Goal: Transaction & Acquisition: Purchase product/service

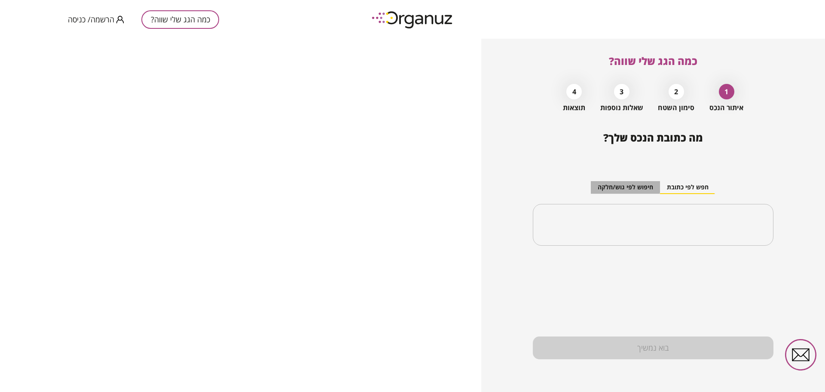
click at [607, 181] on button "חיפוש לפי גוש/חלקה" at bounding box center [625, 187] width 69 height 13
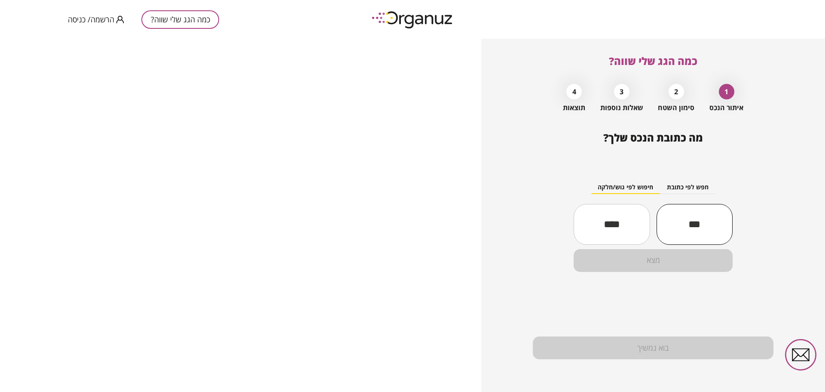
click at [701, 233] on input "text" at bounding box center [695, 223] width 76 height 29
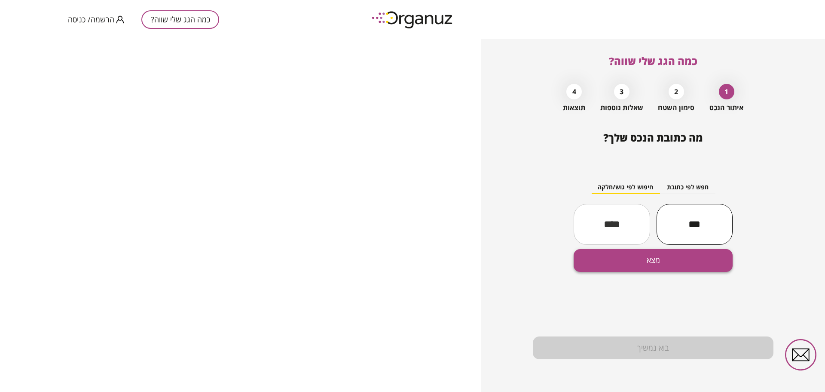
type input "***"
click at [672, 258] on button "מצא" at bounding box center [653, 260] width 159 height 23
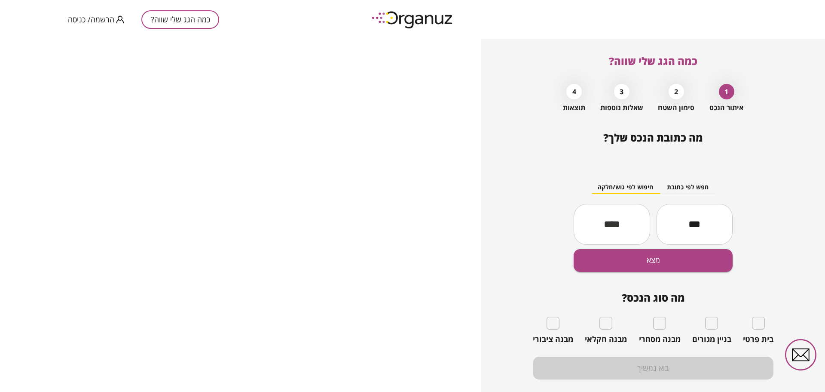
click at [678, 177] on div "חפש לפי כתובת חיפוש לפי גוש/חלקה *** ​ ​ מצא" at bounding box center [653, 218] width 241 height 119
click at [680, 184] on button "חפש לפי כתובת" at bounding box center [687, 187] width 55 height 13
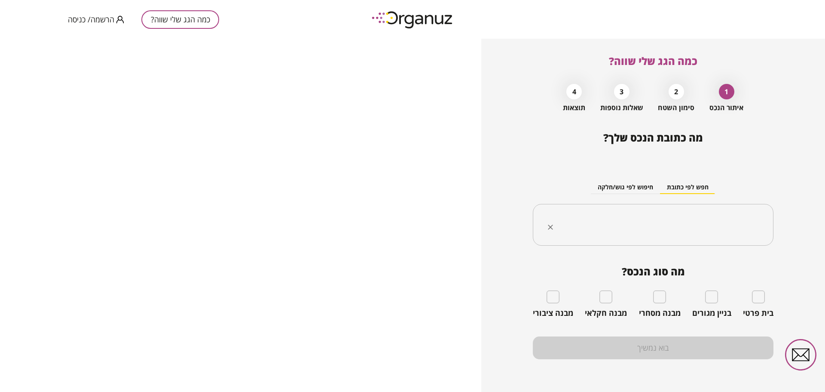
click at [650, 226] on input "text" at bounding box center [657, 224] width 214 height 21
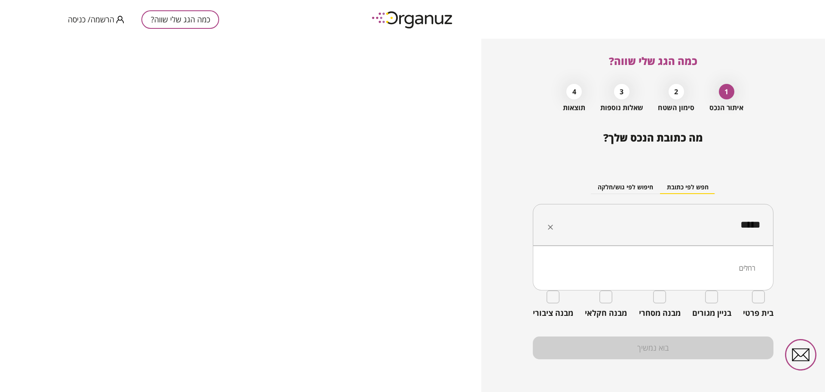
click at [740, 264] on li "רחלים" at bounding box center [653, 267] width 218 height 15
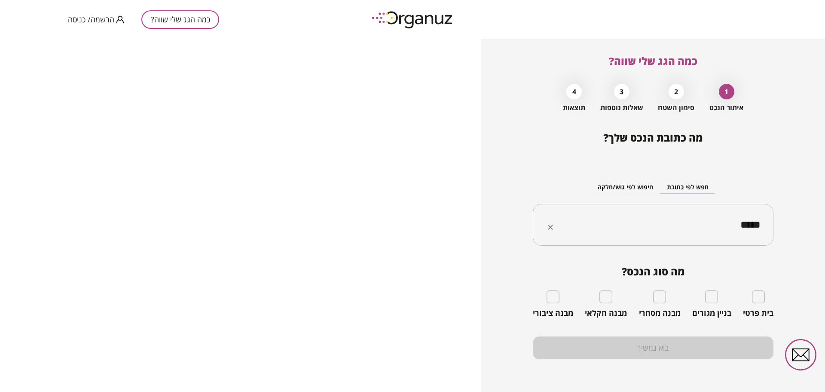
type input "*****"
click at [756, 305] on div "בית פרטי" at bounding box center [758, 304] width 31 height 28
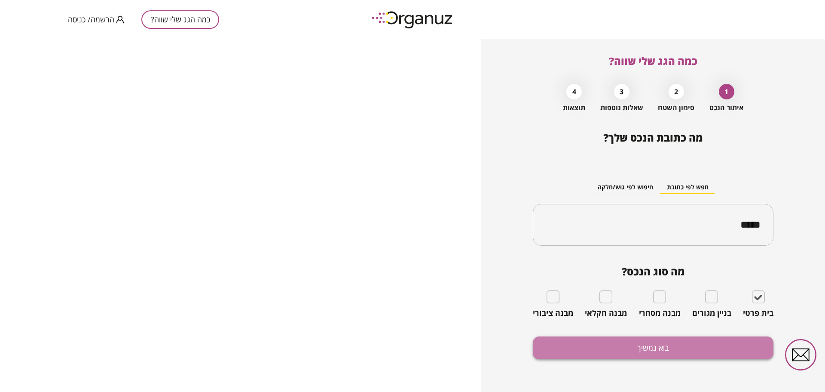
click at [637, 348] on button "בוא נמשיך" at bounding box center [653, 347] width 241 height 23
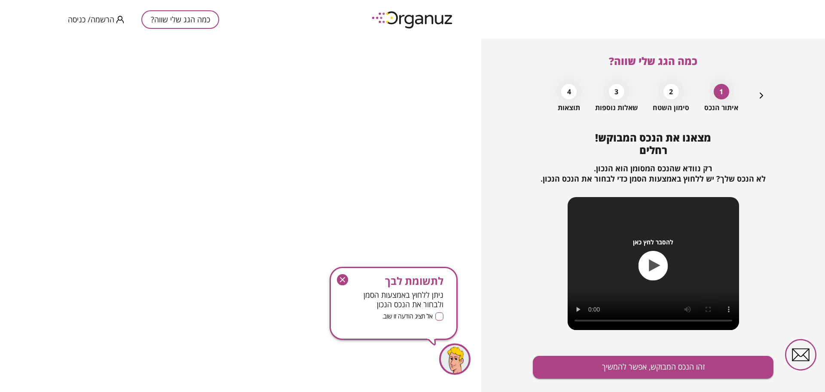
scroll to position [19, 0]
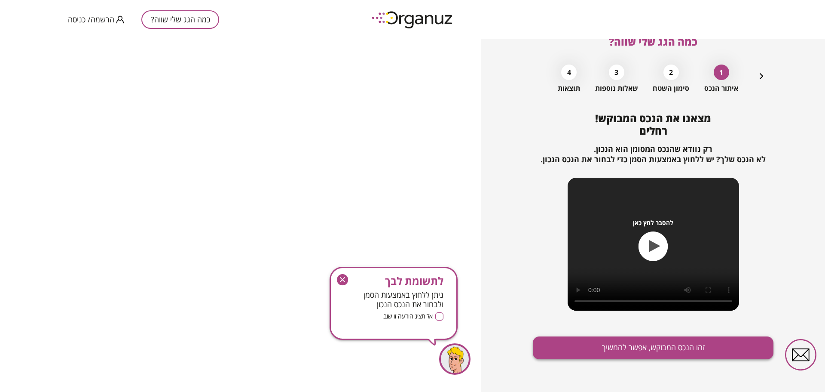
click at [646, 351] on button "זהו הנכס המבוקש, אפשר להמשיך" at bounding box center [653, 347] width 241 height 23
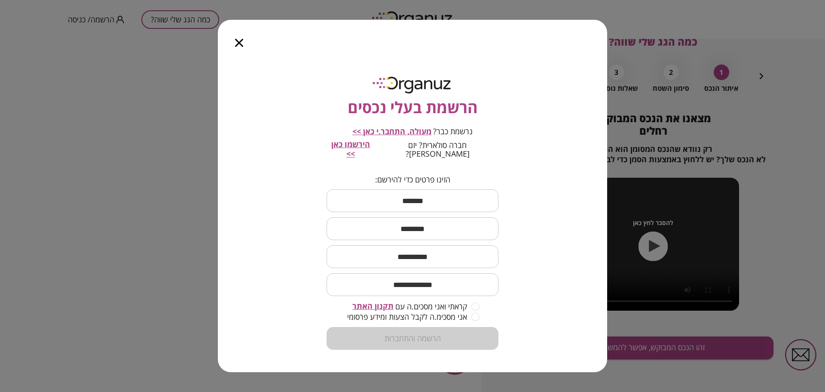
click at [437, 194] on input "text" at bounding box center [413, 200] width 172 height 25
type input "****"
type input "***"
type input "**********"
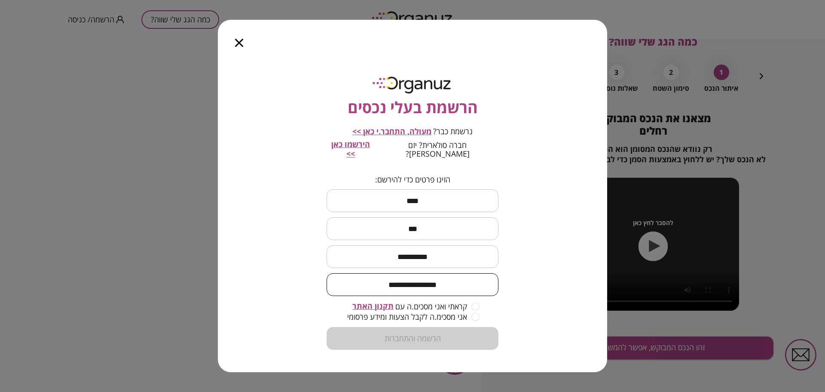
click at [423, 279] on input "**********" at bounding box center [413, 284] width 172 height 25
type input "**********"
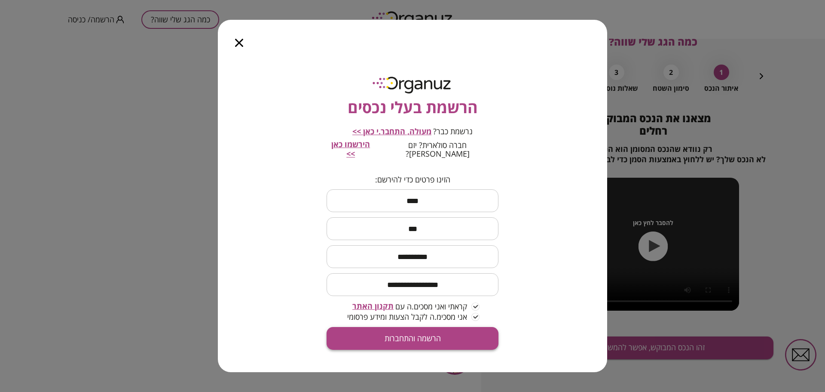
click at [433, 338] on button "הרשמה והתחברות" at bounding box center [413, 338] width 172 height 23
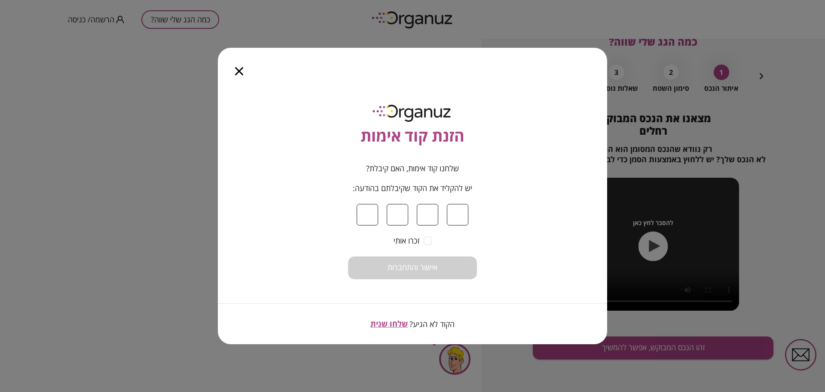
type input "*"
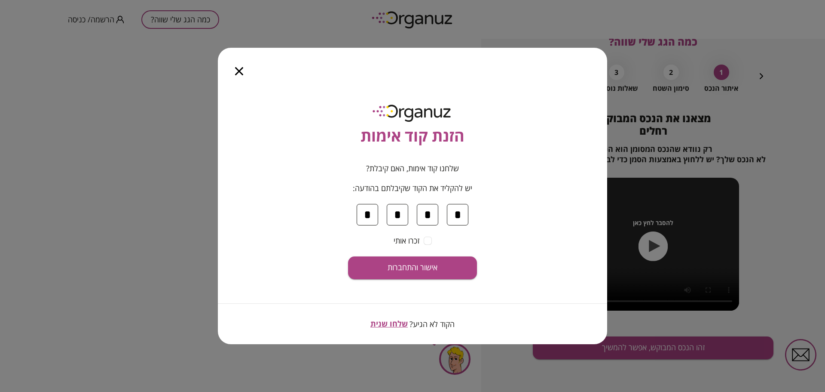
type input "*"
click at [434, 269] on span "אישור והתחברות" at bounding box center [413, 267] width 50 height 9
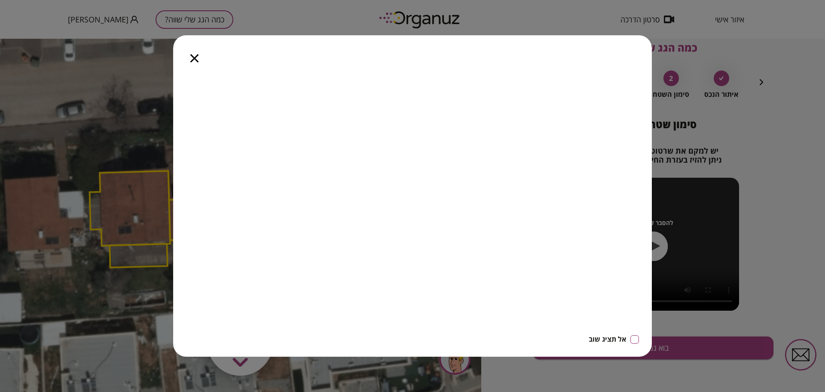
click at [464, 70] on div "אל תציג שוב" at bounding box center [412, 195] width 479 height 321
click at [605, 335] on span "אל תציג שוב" at bounding box center [607, 339] width 37 height 8
click at [197, 53] on div at bounding box center [194, 53] width 43 height 36
click at [197, 61] on icon "button" at bounding box center [194, 58] width 8 height 8
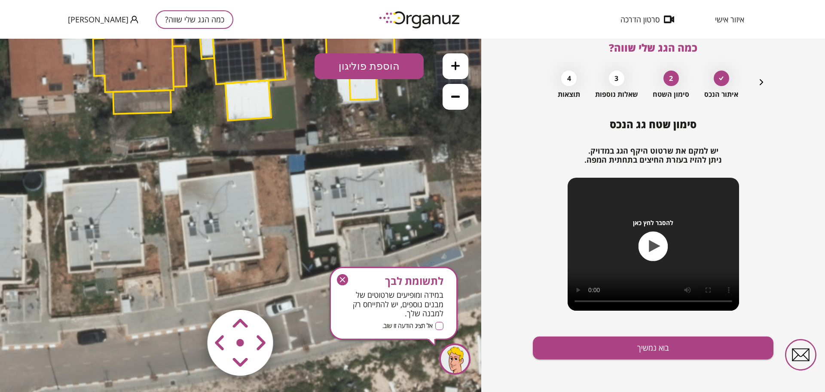
drag, startPoint x: 299, startPoint y: 314, endPoint x: 308, endPoint y: 141, distance: 173.9
click at [308, 141] on icon at bounding box center [244, 60] width 909 height 909
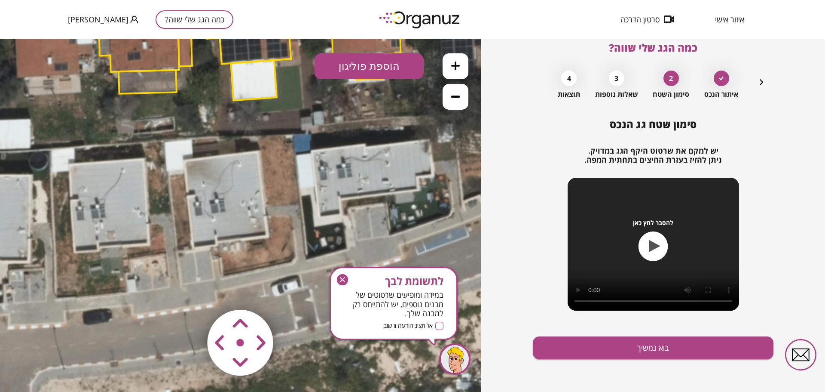
click at [222, 195] on icon at bounding box center [249, 40] width 909 height 909
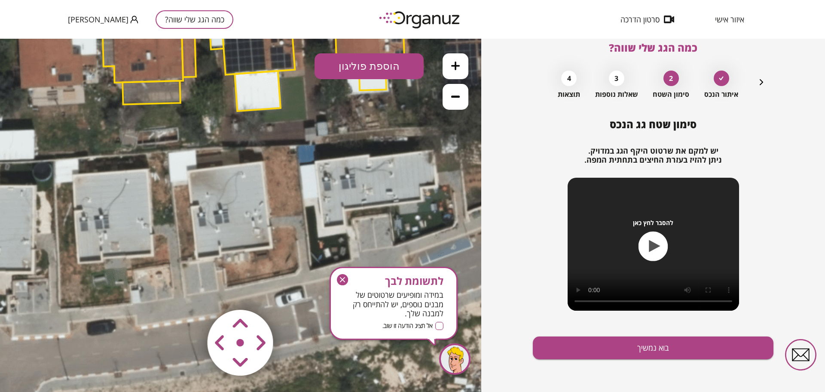
drag, startPoint x: 241, startPoint y: 96, endPoint x: 245, endPoint y: 107, distance: 11.4
click at [245, 107] on polygon at bounding box center [258, 91] width 46 height 40
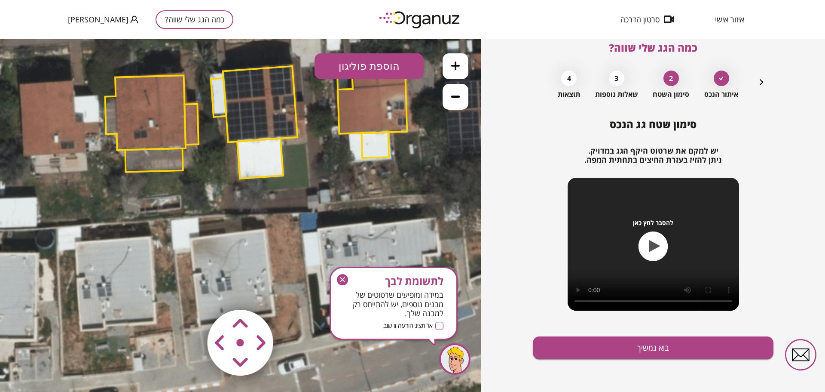
drag, startPoint x: 267, startPoint y: 168, endPoint x: 270, endPoint y: 234, distance: 65.8
click at [270, 234] on icon at bounding box center [256, 118] width 909 height 909
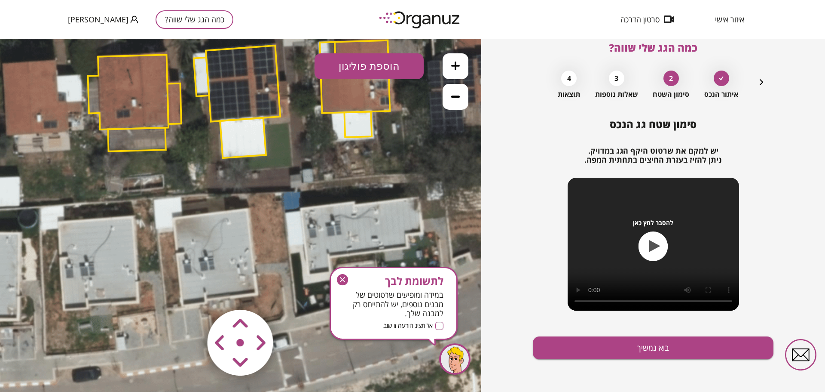
drag, startPoint x: 270, startPoint y: 215, endPoint x: 268, endPoint y: 160, distance: 55.5
click at [252, 194] on icon at bounding box center [239, 98] width 909 height 909
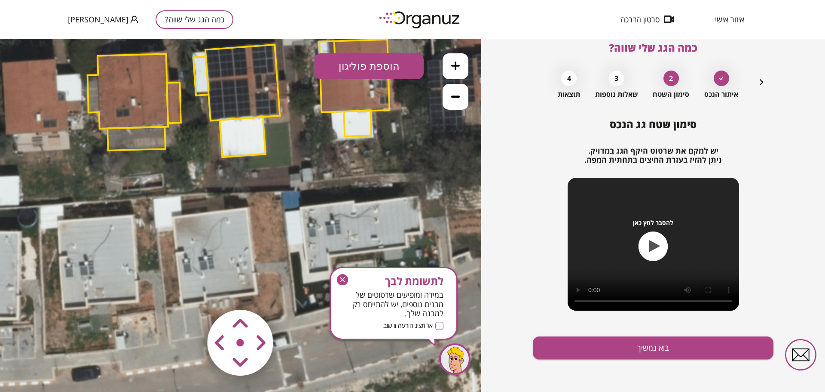
click at [355, 69] on button "הוספת פוליגון" at bounding box center [369, 66] width 109 height 26
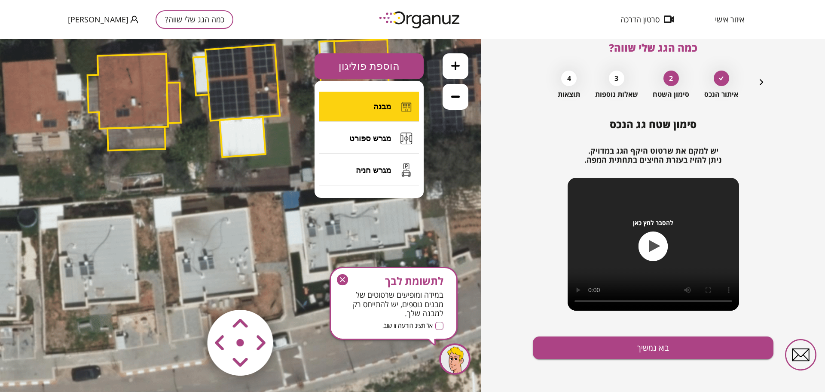
click at [382, 115] on button "מבנה" at bounding box center [369, 107] width 100 height 30
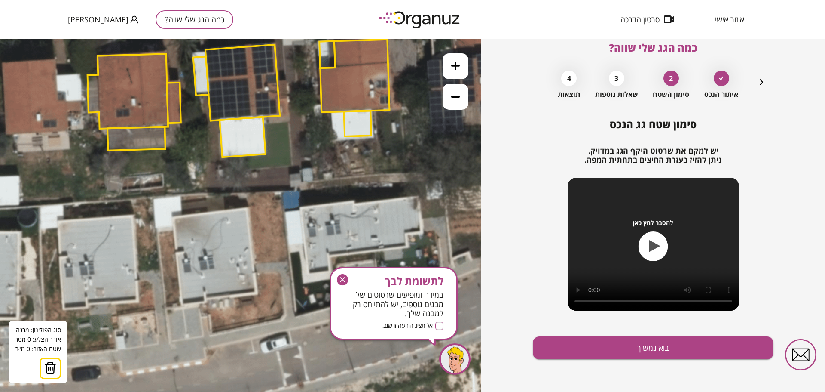
click at [174, 217] on icon at bounding box center [238, 97] width 909 height 909
click at [248, 208] on icon at bounding box center [238, 97] width 909 height 909
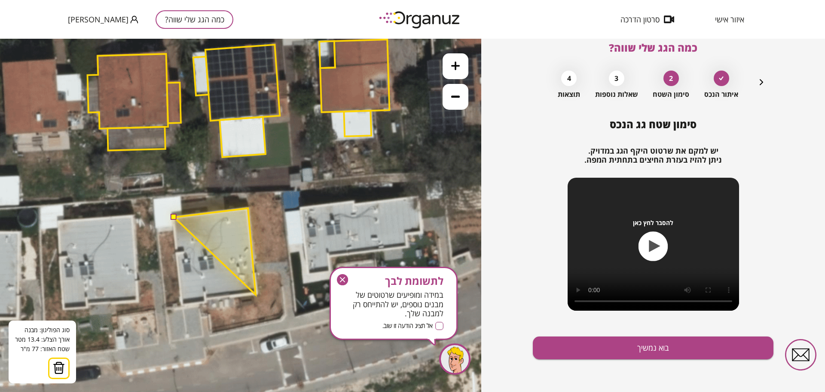
click at [256, 294] on polygon at bounding box center [215, 251] width 82 height 86
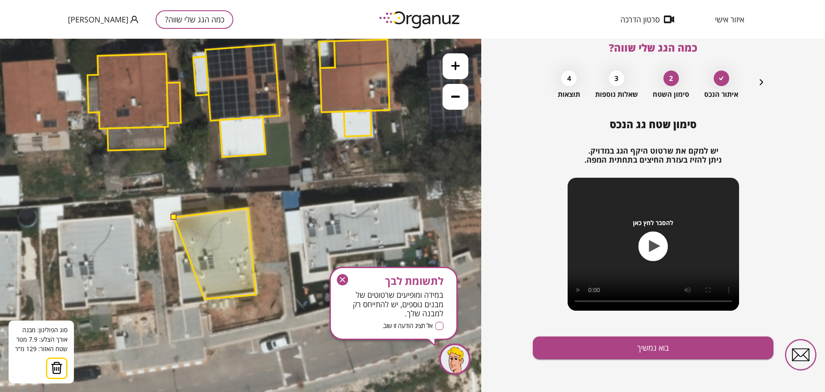
click at [205, 299] on polygon at bounding box center [215, 253] width 82 height 91
click at [204, 303] on polygon at bounding box center [215, 255] width 82 height 95
click at [181, 306] on polygon at bounding box center [215, 257] width 82 height 98
click at [183, 305] on polygon at bounding box center [215, 257] width 82 height 98
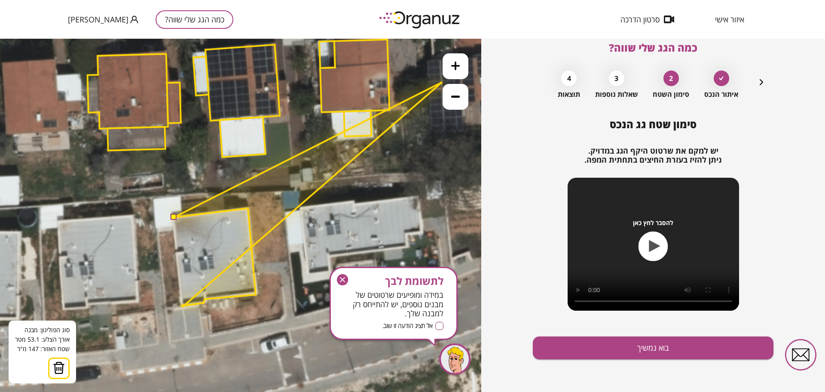
click at [460, 100] on button at bounding box center [456, 97] width 26 height 26
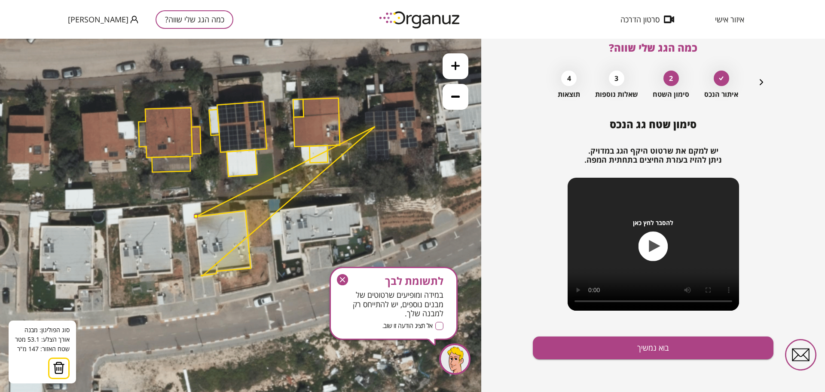
click at [453, 74] on button at bounding box center [456, 66] width 26 height 26
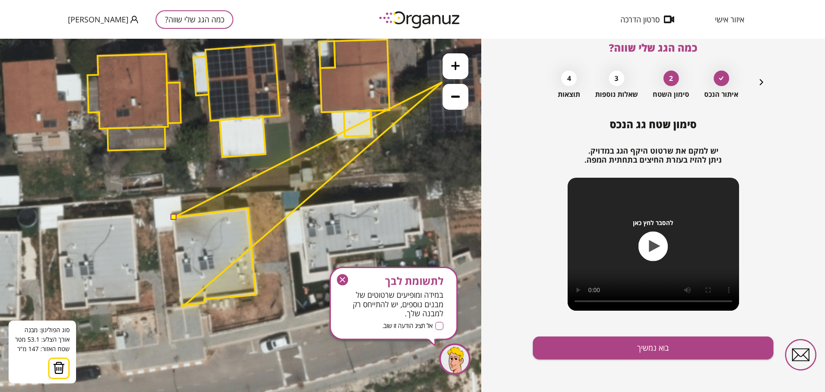
click at [453, 74] on button at bounding box center [456, 66] width 26 height 26
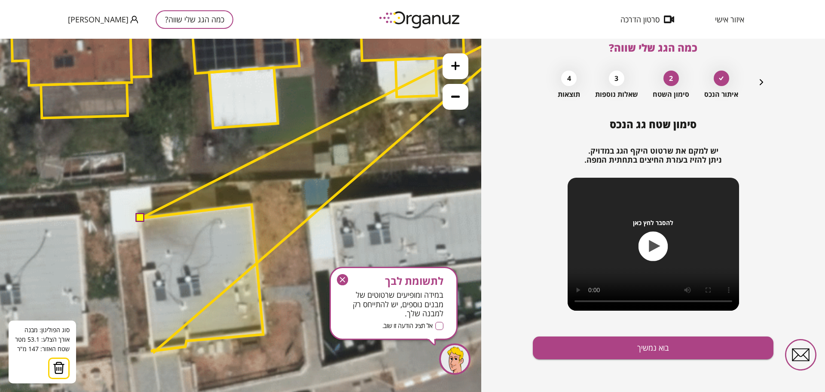
click at [453, 74] on button at bounding box center [456, 66] width 26 height 26
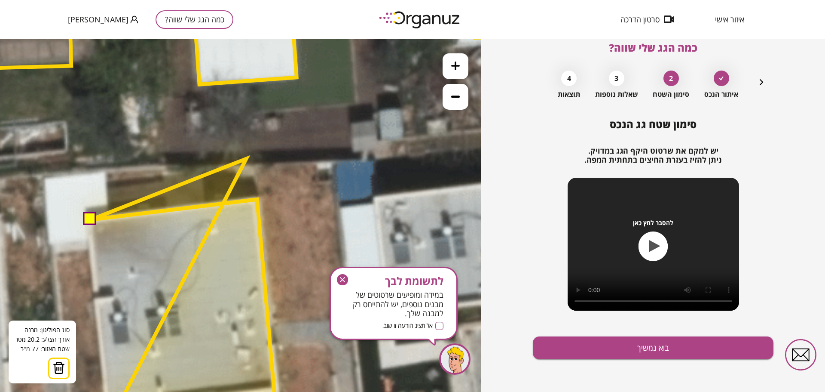
drag, startPoint x: 231, startPoint y: 226, endPoint x: 246, endPoint y: 158, distance: 70.4
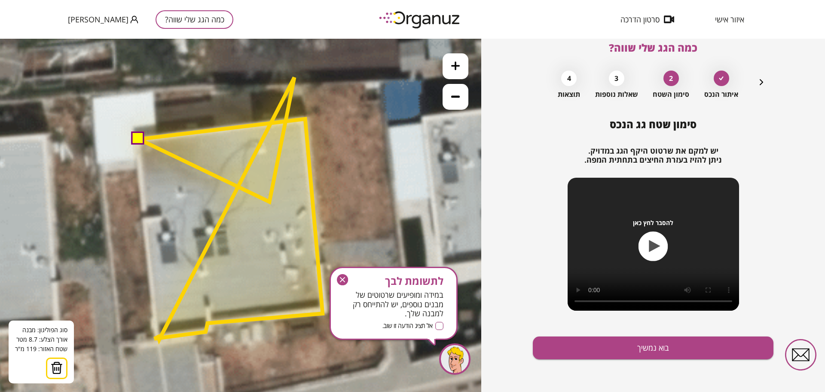
drag, startPoint x: 223, startPoint y: 282, endPoint x: 264, endPoint y: 202, distance: 90.1
click at [264, 202] on polygon at bounding box center [231, 208] width 184 height 262
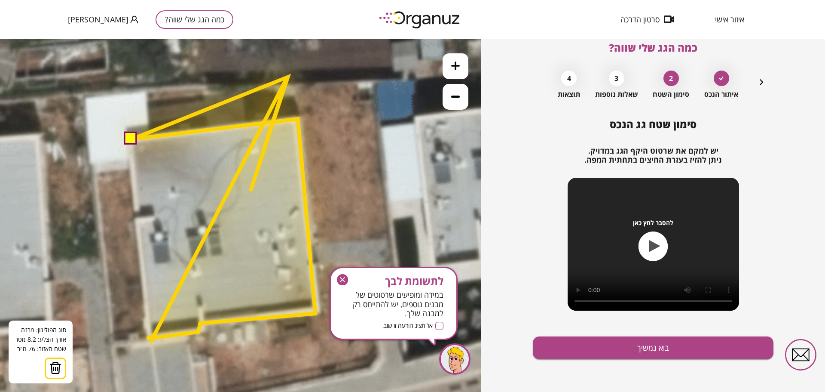
click at [288, 77] on polygon at bounding box center [224, 208] width 184 height 262
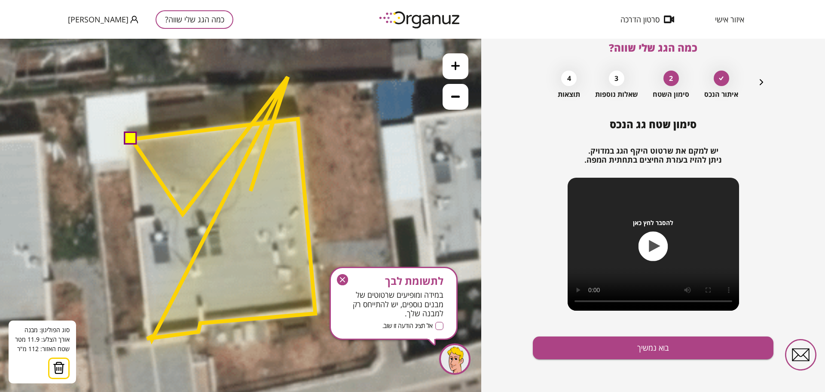
click at [183, 214] on polygon at bounding box center [224, 208] width 184 height 262
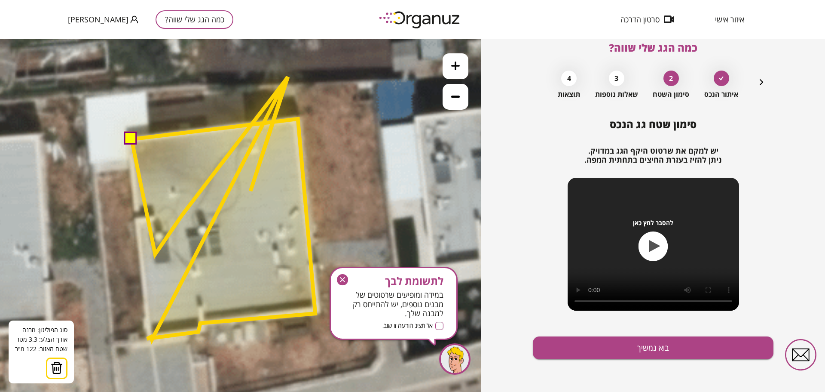
drag, startPoint x: 155, startPoint y: 254, endPoint x: 98, endPoint y: 346, distance: 107.7
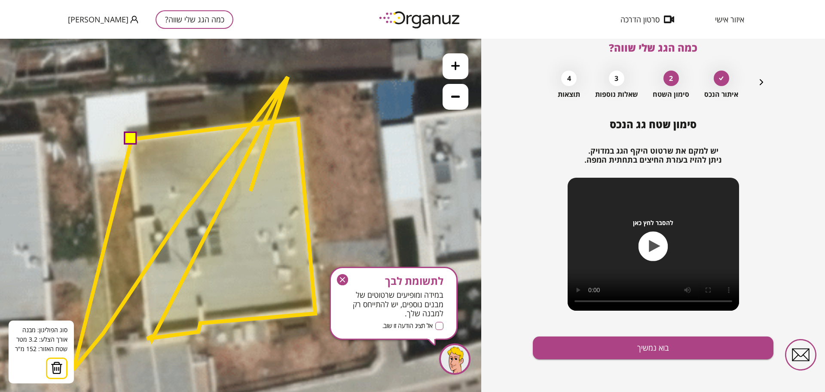
click at [55, 372] on img at bounding box center [57, 367] width 12 height 13
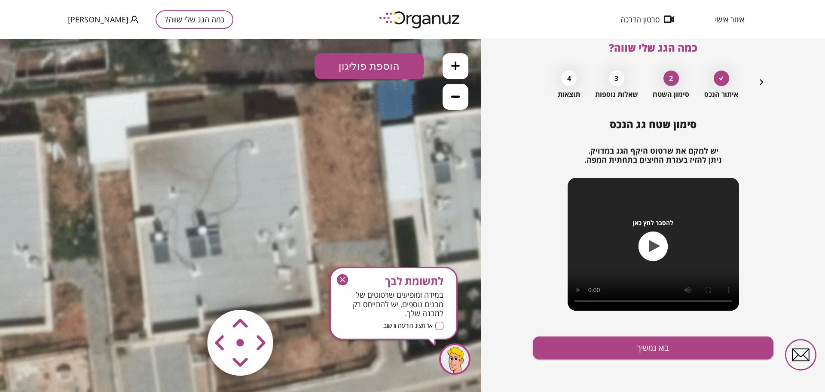
click at [361, 60] on button "הוספת פוליגון" at bounding box center [369, 66] width 109 height 26
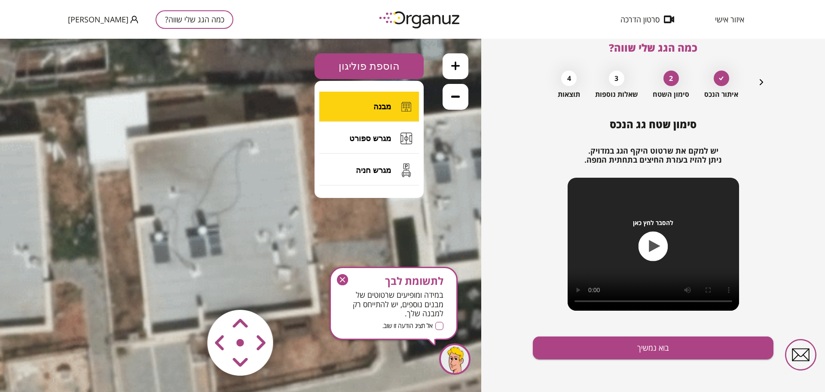
click at [370, 101] on button "מבנה" at bounding box center [369, 107] width 100 height 30
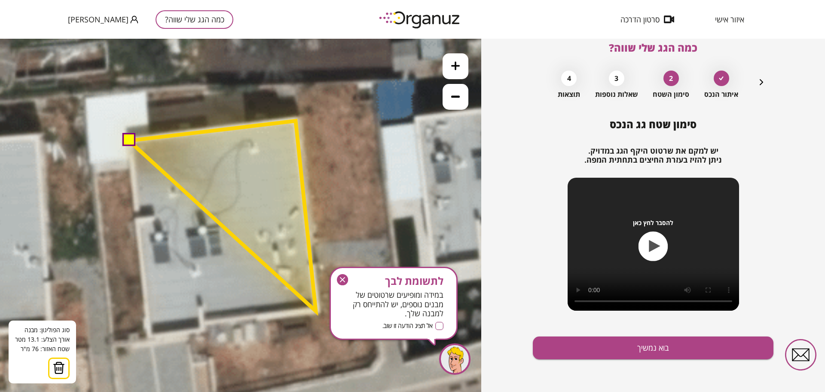
click at [316, 311] on polygon at bounding box center [222, 216] width 187 height 190
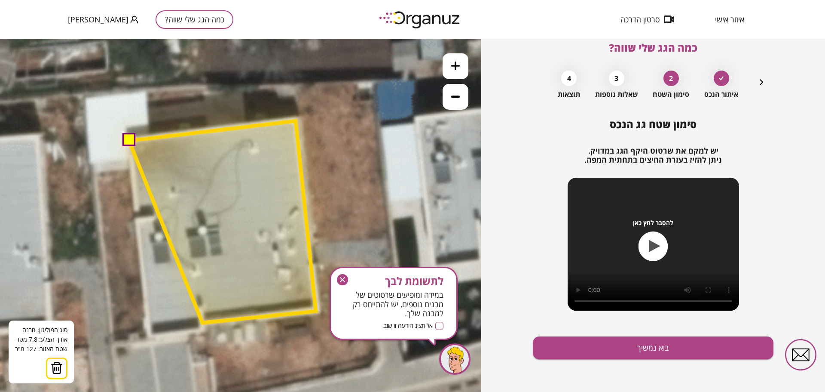
click at [202, 322] on polygon at bounding box center [222, 222] width 187 height 202
click at [203, 330] on polygon at bounding box center [222, 226] width 187 height 210
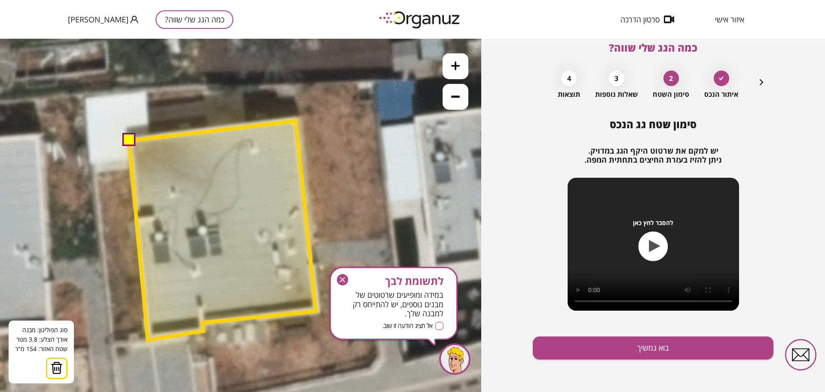
click at [148, 340] on polygon at bounding box center [222, 230] width 187 height 219
click at [129, 140] on button at bounding box center [128, 139] width 13 height 13
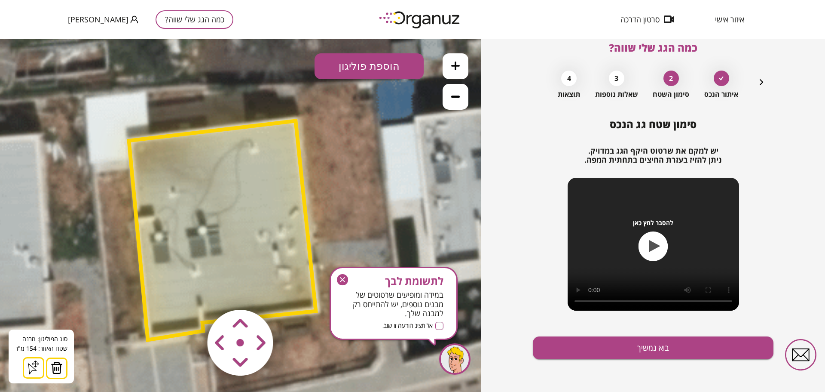
click at [190, 291] on area at bounding box center [190, 291] width 0 height 0
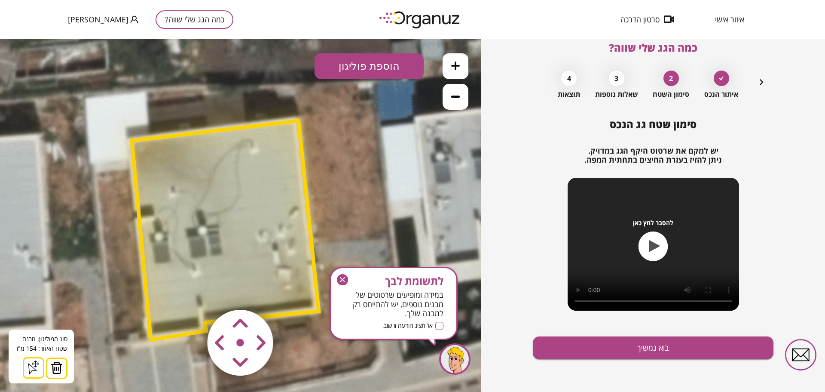
click at [190, 291] on area at bounding box center [190, 291] width 0 height 0
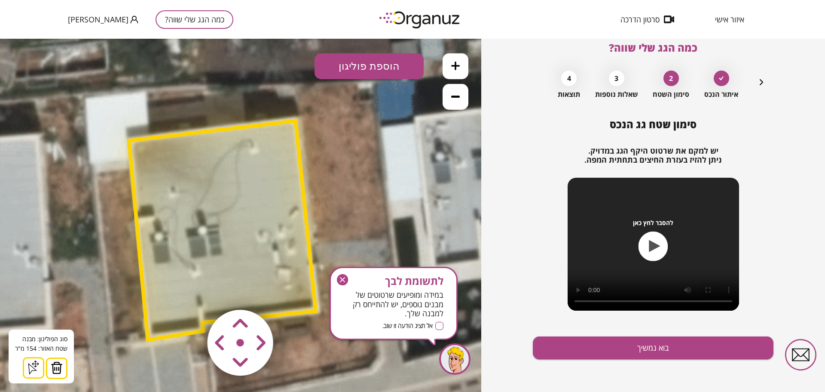
click at [190, 291] on area at bounding box center [190, 291] width 0 height 0
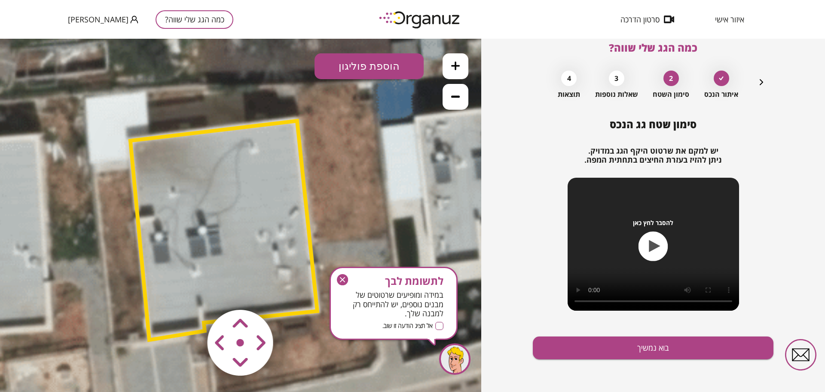
click at [195, 232] on polygon at bounding box center [223, 230] width 187 height 219
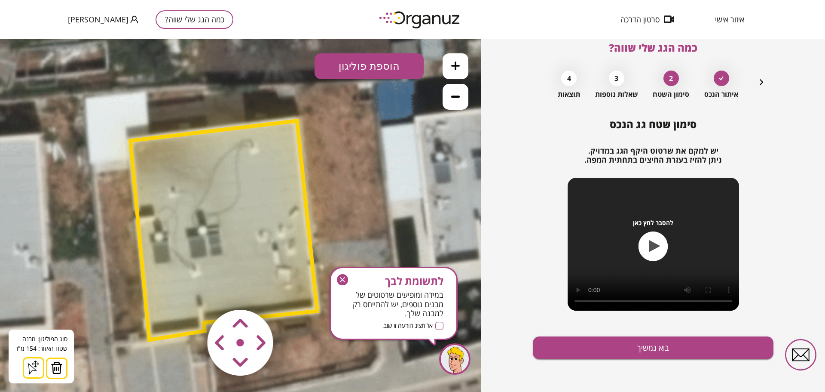
click at [463, 95] on button at bounding box center [456, 97] width 26 height 26
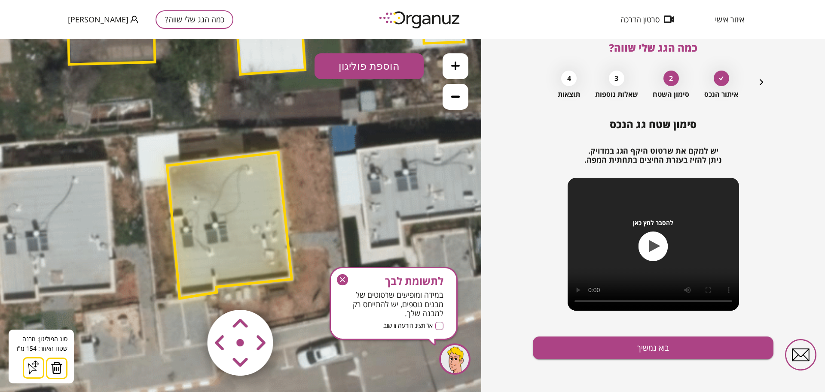
click at [463, 95] on button at bounding box center [456, 97] width 26 height 26
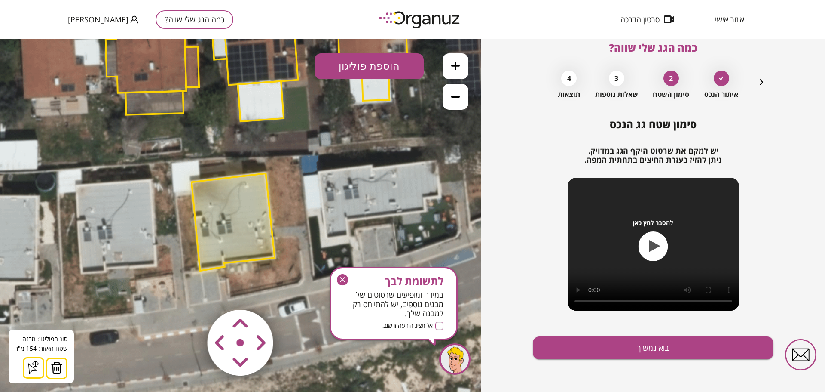
click at [254, 77] on polygon at bounding box center [260, 47] width 74 height 76
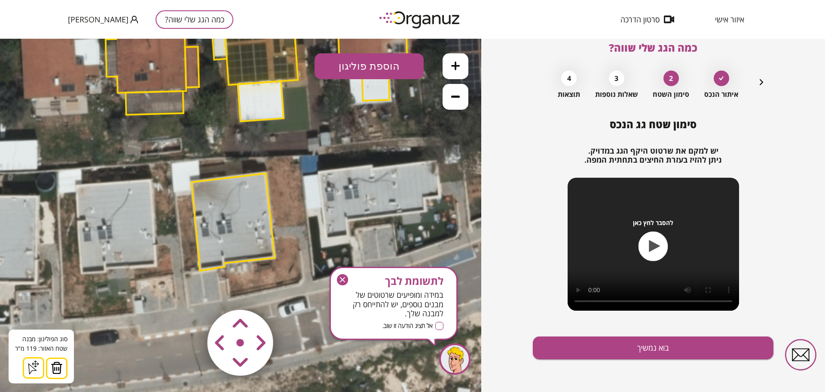
click at [58, 369] on img at bounding box center [57, 367] width 12 height 13
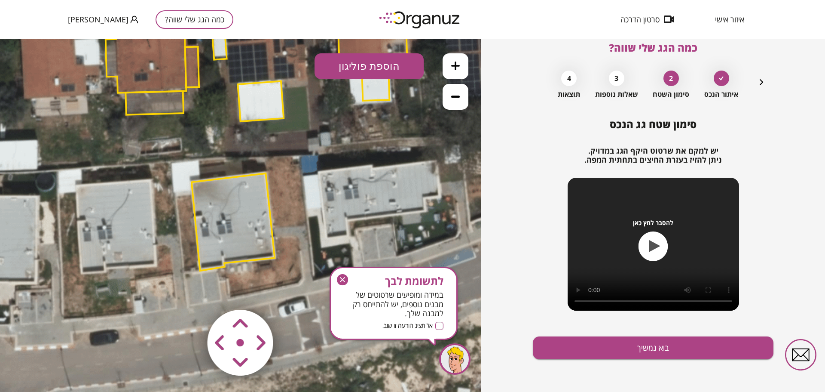
click at [266, 107] on polygon at bounding box center [261, 101] width 46 height 40
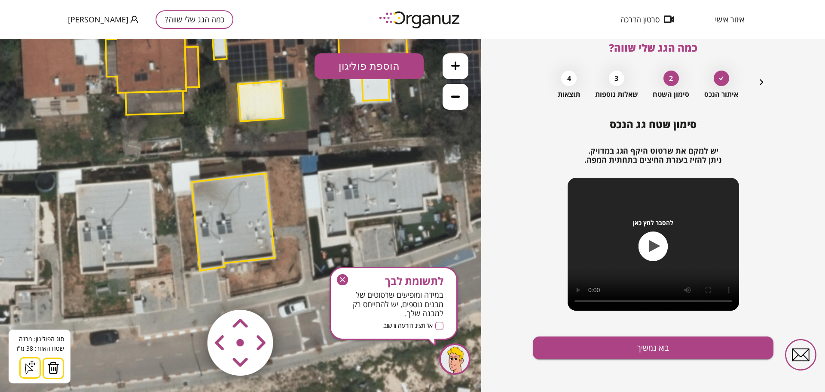
click at [51, 370] on img at bounding box center [53, 367] width 12 height 13
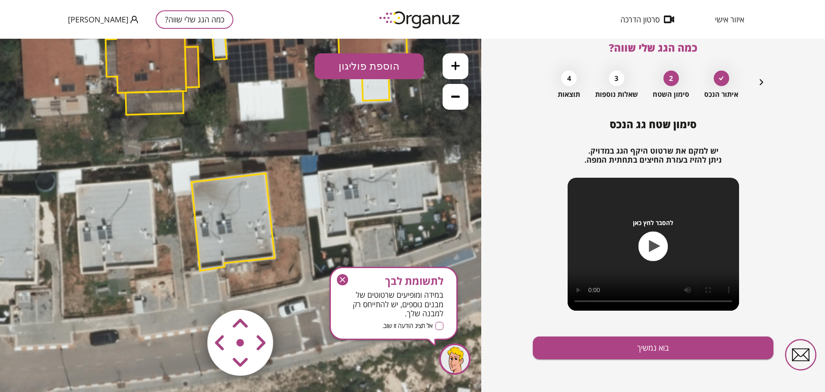
click at [154, 67] on polygon at bounding box center [146, 55] width 81 height 75
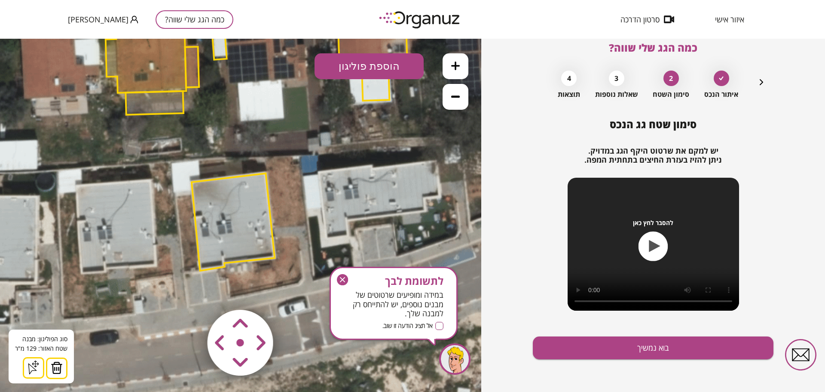
click at [61, 364] on img at bounding box center [57, 367] width 12 height 13
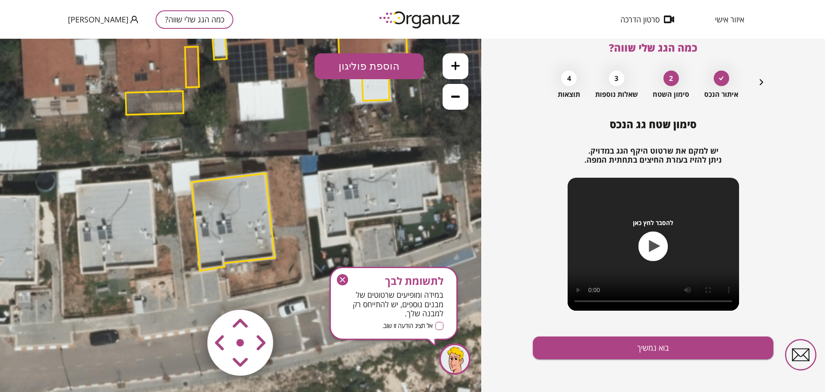
click at [163, 102] on polygon at bounding box center [154, 103] width 58 height 24
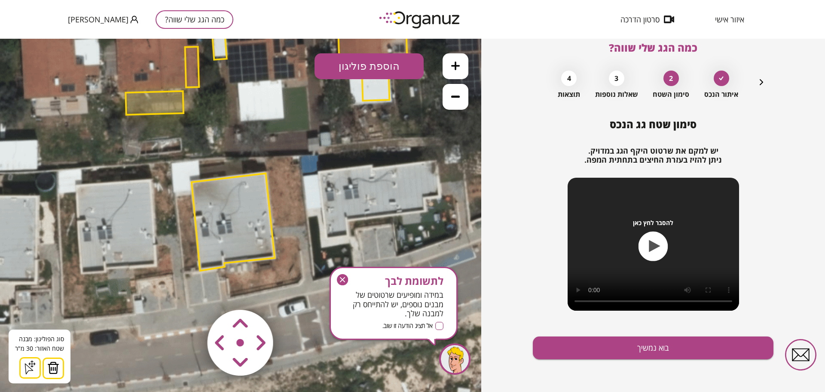
click at [52, 367] on img at bounding box center [53, 367] width 12 height 13
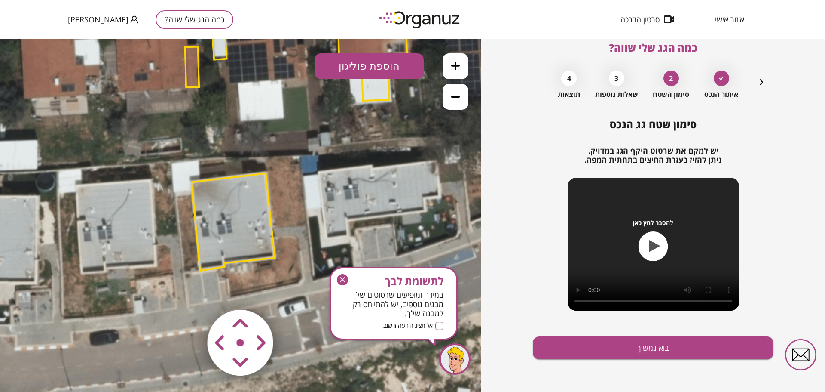
click at [189, 73] on polygon at bounding box center [192, 67] width 14 height 40
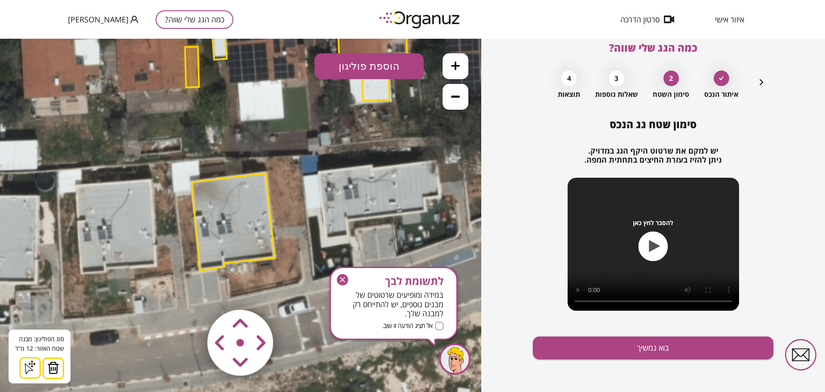
click at [57, 369] on img at bounding box center [53, 367] width 12 height 13
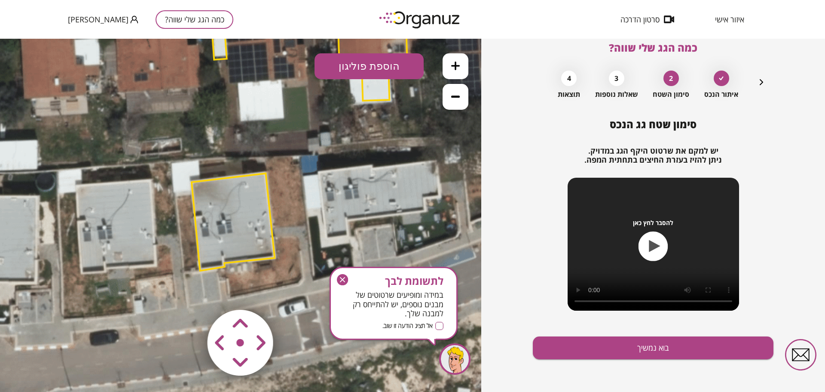
click at [223, 57] on polygon at bounding box center [218, 40] width 15 height 39
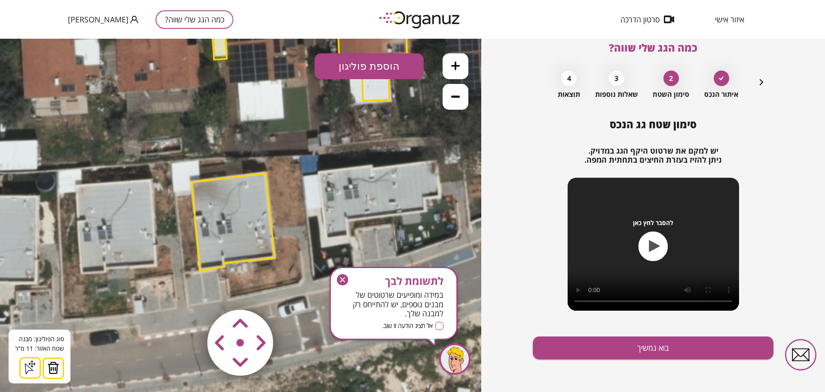
click at [64, 366] on div "סוג הפוליגון: מבנה אורך הצלע: 0 מטר שטח האזור: 11 מ"[GEOGRAPHIC_DATA] הוסף נקוד…" at bounding box center [40, 356] width 62 height 54
click at [51, 368] on img at bounding box center [53, 367] width 12 height 13
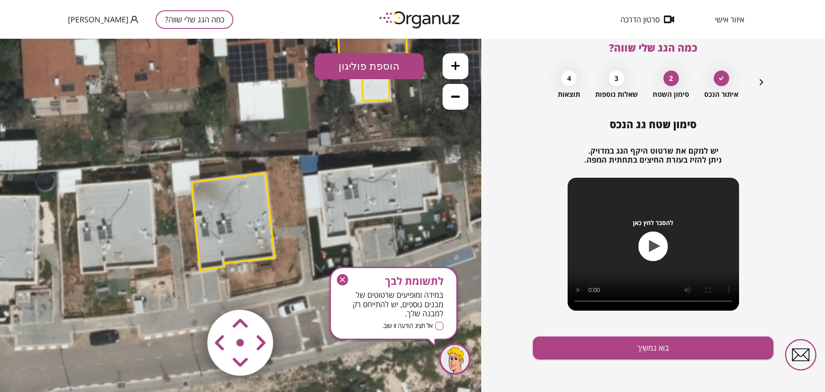
click at [368, 86] on polygon at bounding box center [376, 88] width 28 height 26
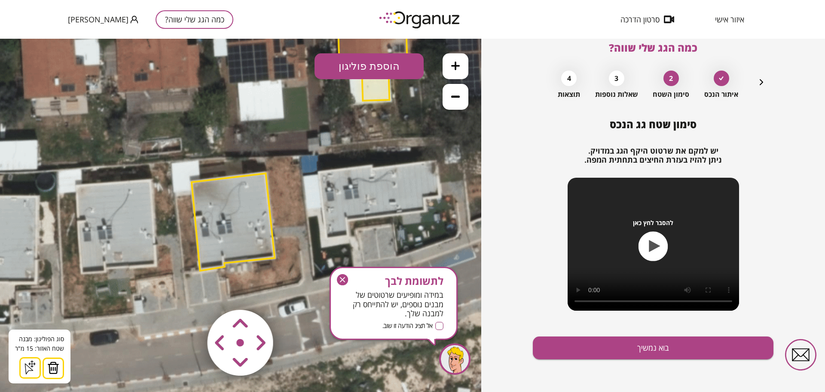
click at [54, 367] on img at bounding box center [53, 367] width 12 height 13
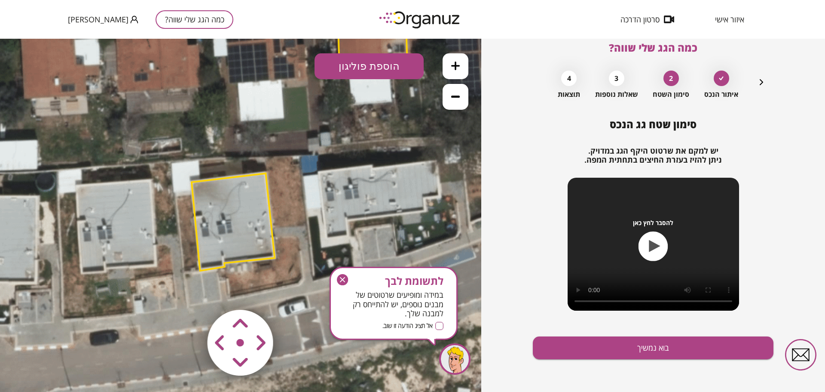
click at [356, 48] on polygon at bounding box center [372, 40] width 69 height 73
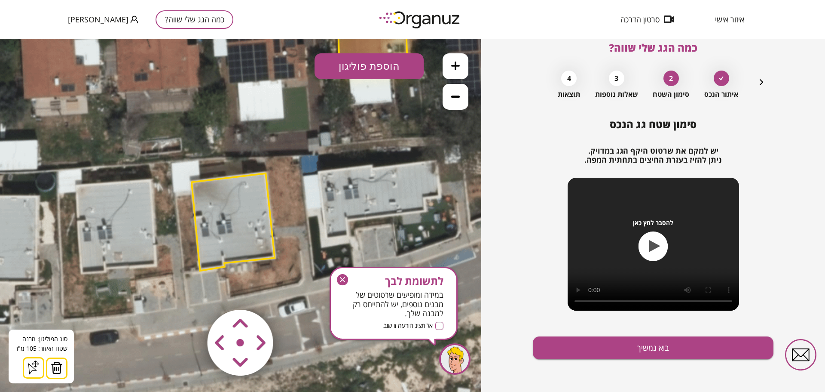
click at [61, 366] on img at bounding box center [57, 367] width 12 height 13
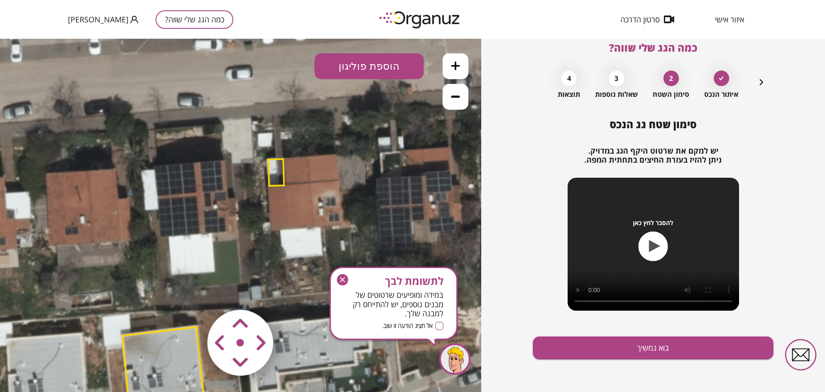
drag, startPoint x: 220, startPoint y: 124, endPoint x: 153, endPoint y: 213, distance: 111.4
click at [153, 213] on icon at bounding box center [188, 215] width 909 height 909
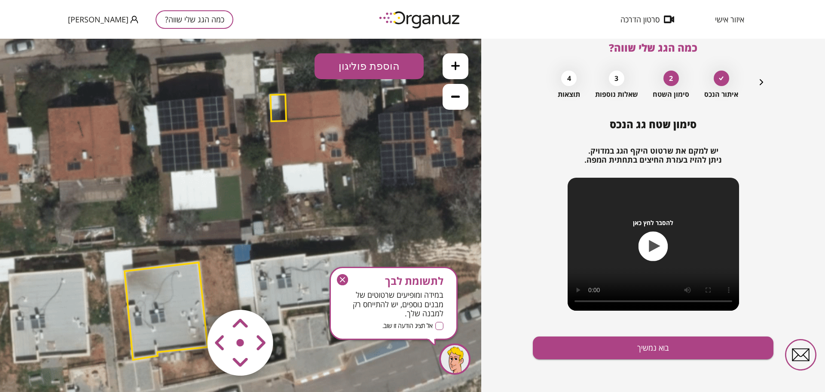
click at [281, 107] on polygon at bounding box center [278, 108] width 16 height 27
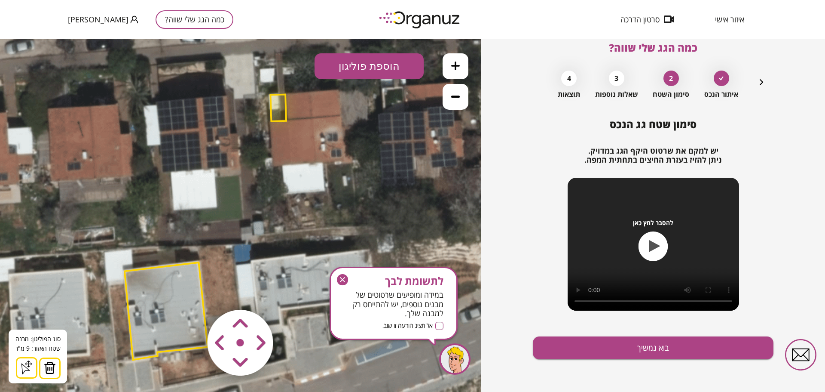
click at [51, 369] on img at bounding box center [50, 367] width 12 height 13
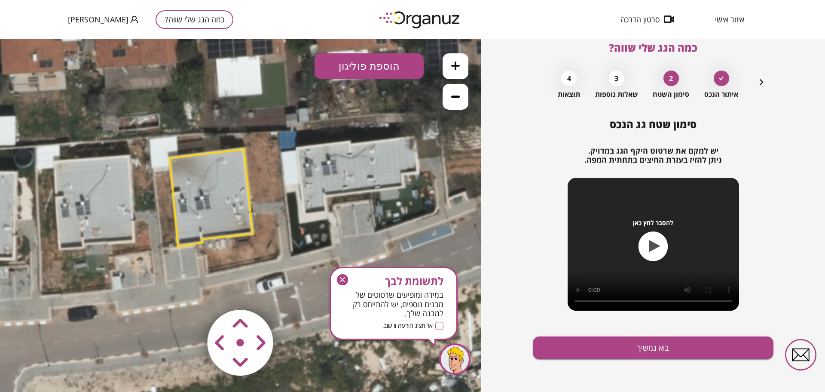
drag, startPoint x: 66, startPoint y: 315, endPoint x: 115, endPoint y: 202, distance: 123.0
click at [115, 202] on icon at bounding box center [235, 37] width 909 height 909
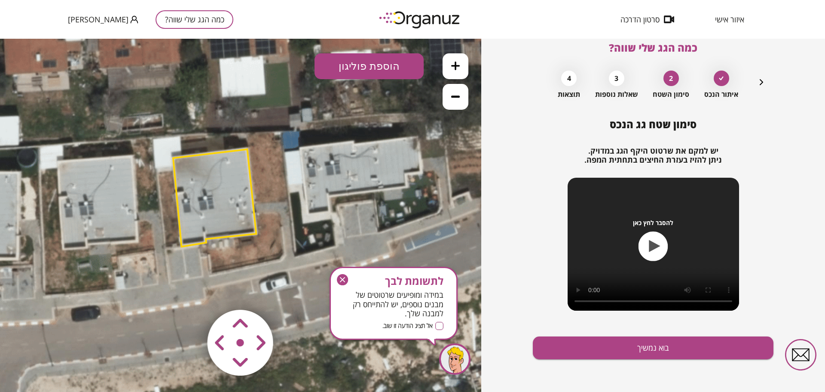
click at [449, 63] on button at bounding box center [456, 66] width 26 height 26
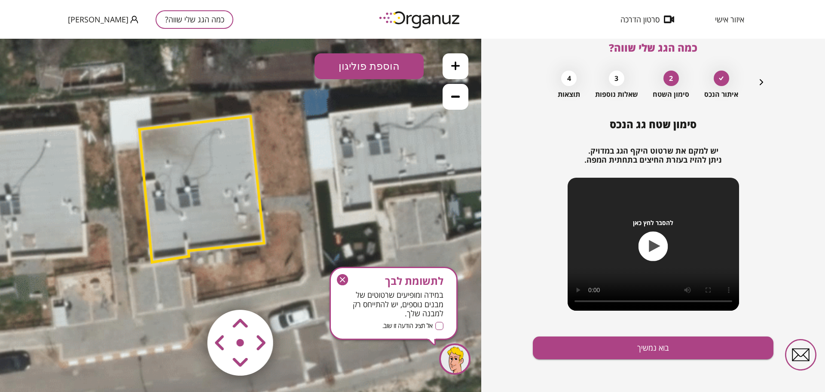
click at [449, 63] on button at bounding box center [456, 66] width 26 height 26
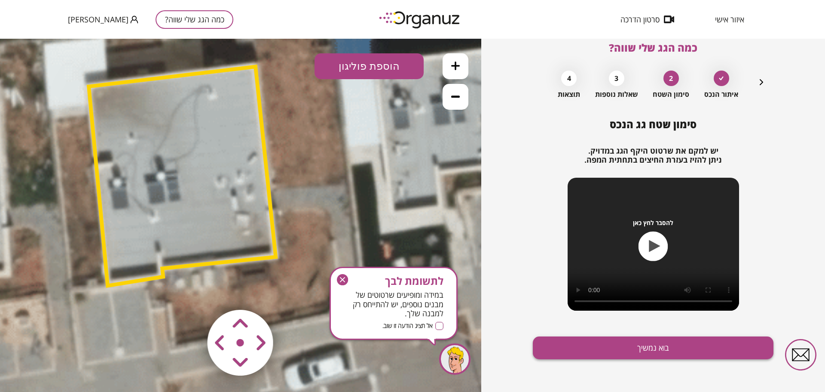
click at [633, 348] on button "בוא נמשיך" at bounding box center [653, 347] width 241 height 23
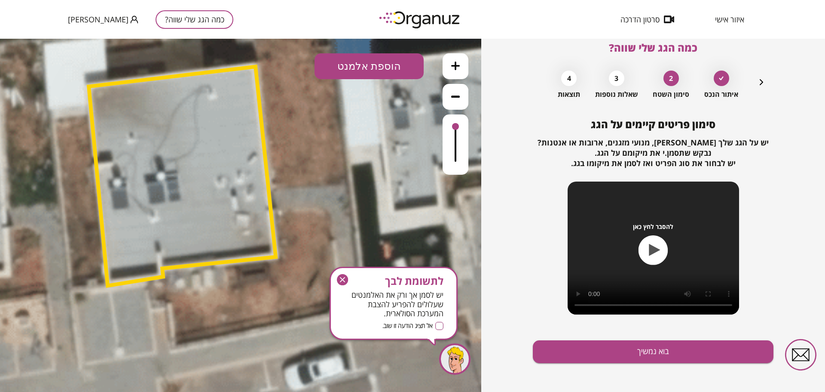
click at [364, 73] on button "הוספת אלמנט" at bounding box center [369, 66] width 109 height 26
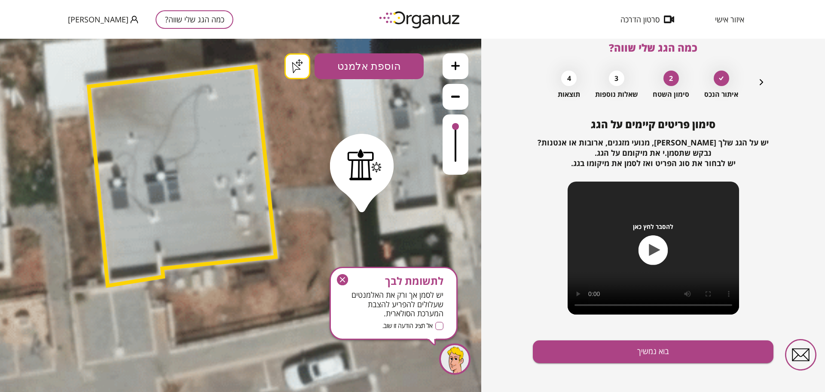
click at [362, 204] on div ".st0 { fill: #FFFFFF; } .st0 { fill: #FFFFFF; }" at bounding box center [240, 215] width 481 height 353
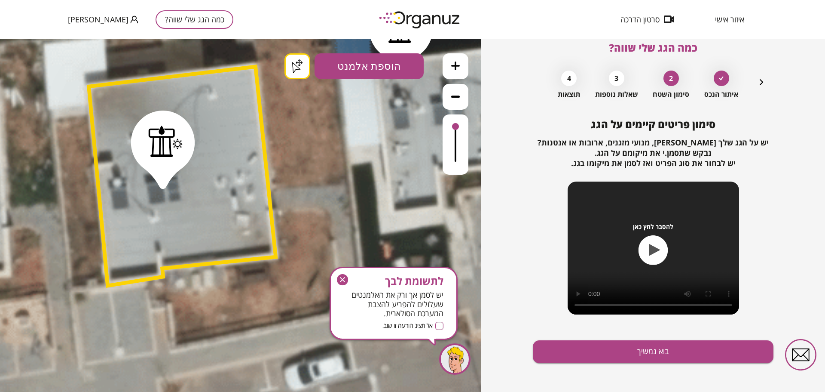
click at [401, 67] on button "הוספת אלמנט" at bounding box center [369, 66] width 109 height 26
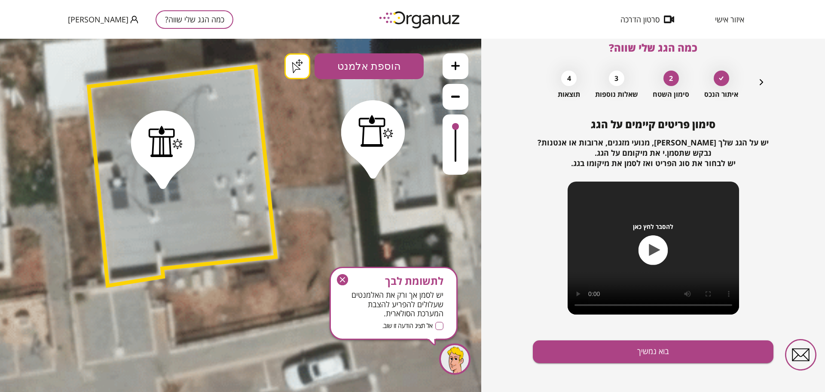
click at [373, 171] on div ".st0 { fill: #FFFFFF; } .st0 { fill: #FFFFFF; }" at bounding box center [240, 215] width 481 height 353
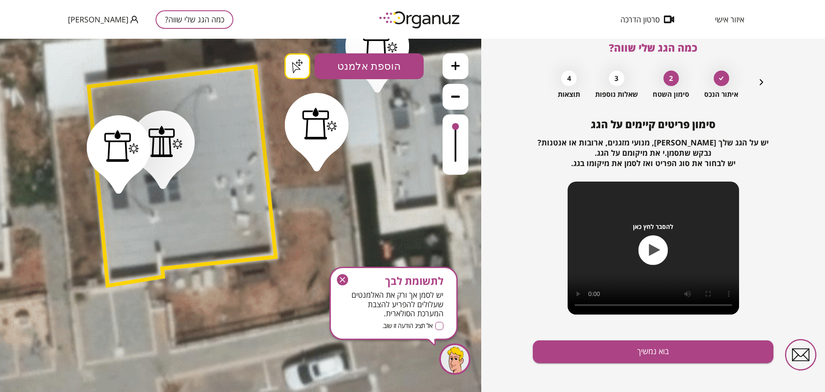
drag, startPoint x: 322, startPoint y: 117, endPoint x: 317, endPoint y: 163, distance: 46.3
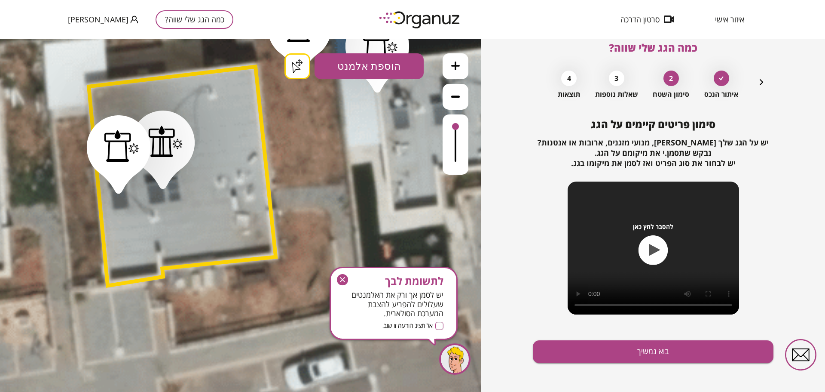
click at [300, 66] on div ".st0 { fill: #FFFFFF; } .st0 { fill: #FFFFFF; }" at bounding box center [240, 215] width 481 height 353
drag, startPoint x: 325, startPoint y: 94, endPoint x: 318, endPoint y: 135, distance: 42.3
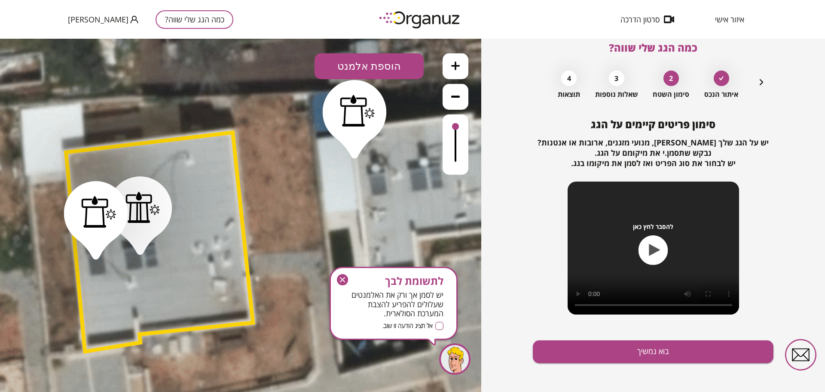
drag, startPoint x: 324, startPoint y: 120, endPoint x: 300, endPoint y: 187, distance: 70.5
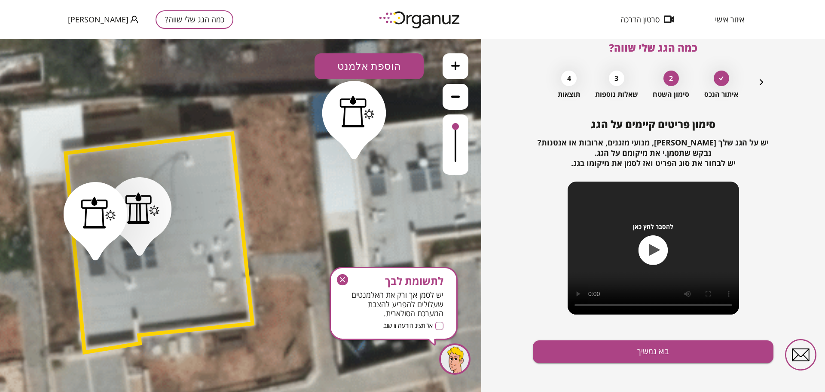
click at [361, 124] on div at bounding box center [357, 111] width 35 height 32
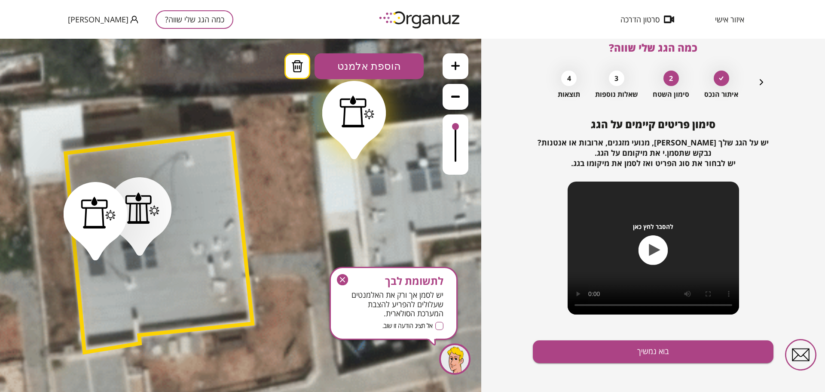
click at [300, 72] on icon at bounding box center [297, 66] width 11 height 12
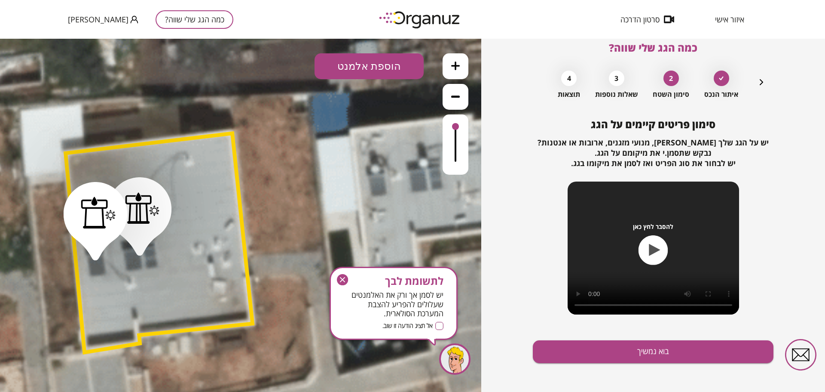
click at [369, 61] on button "הוספת אלמנט" at bounding box center [369, 66] width 109 height 26
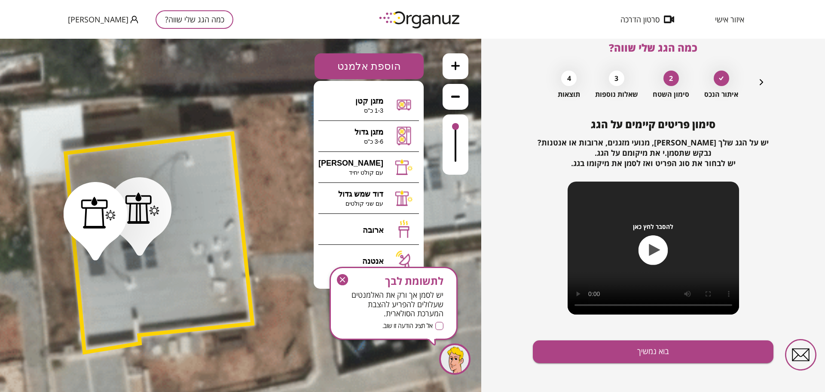
click at [341, 280] on icon "button" at bounding box center [342, 279] width 5 height 5
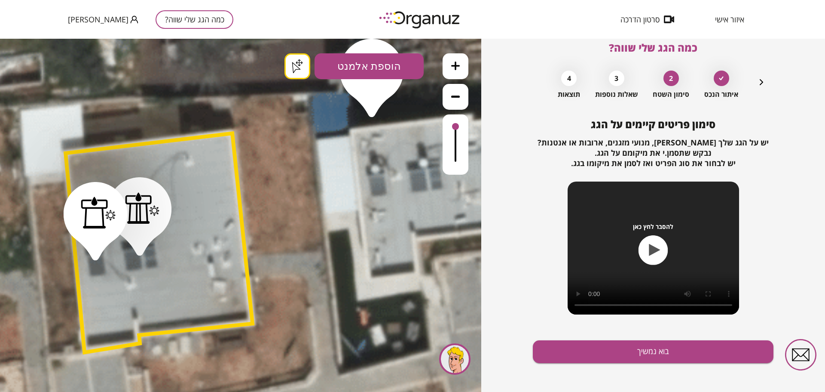
click at [372, 109] on div ".st0 { fill: #FFFFFF; } .st0 { fill: #FFFFFF; }" at bounding box center [240, 215] width 481 height 353
click at [370, 66] on button "הוספת אלמנט" at bounding box center [369, 66] width 109 height 26
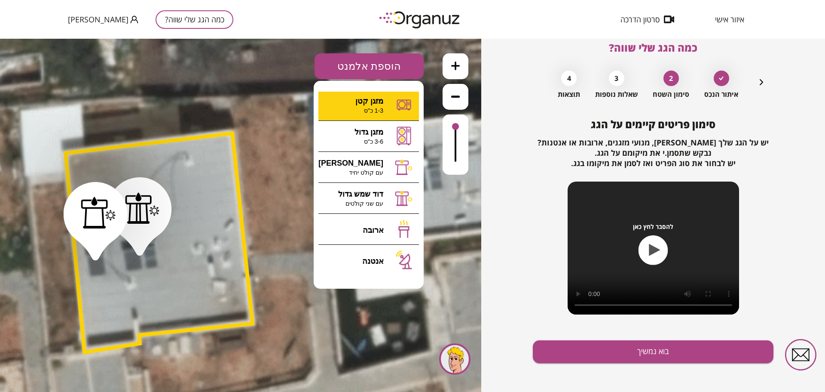
click at [377, 104] on div ".st0 { fill: #FFFFFF; } .st0 { fill: #FFFFFF; }" at bounding box center [240, 215] width 481 height 353
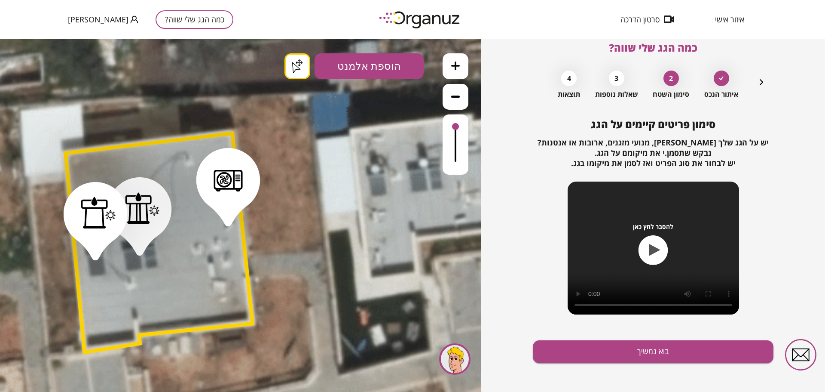
click at [359, 67] on button "הוספת אלמנט" at bounding box center [369, 66] width 109 height 26
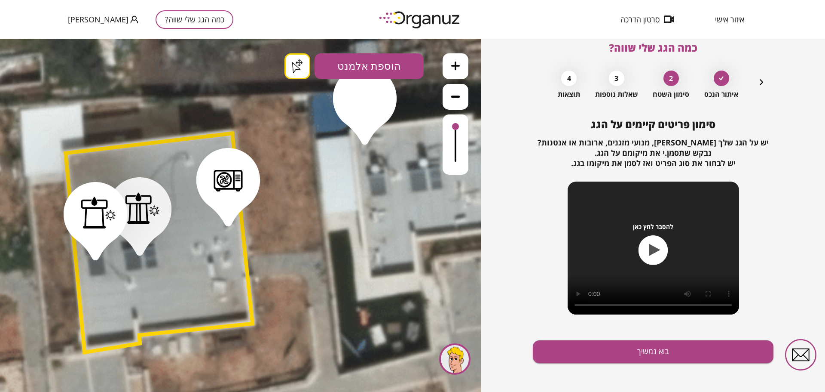
click at [365, 137] on div ".st0 { fill: #FFFFFF; } .st0 { fill: #FFFFFF; }" at bounding box center [240, 215] width 481 height 353
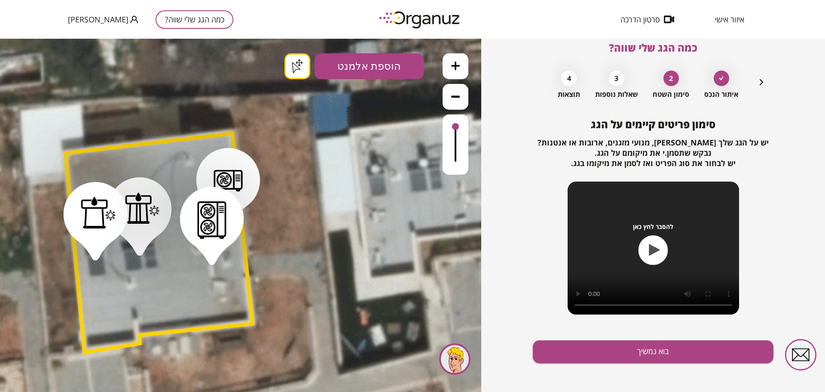
click at [383, 64] on button "הוספת אלמנט" at bounding box center [369, 66] width 109 height 26
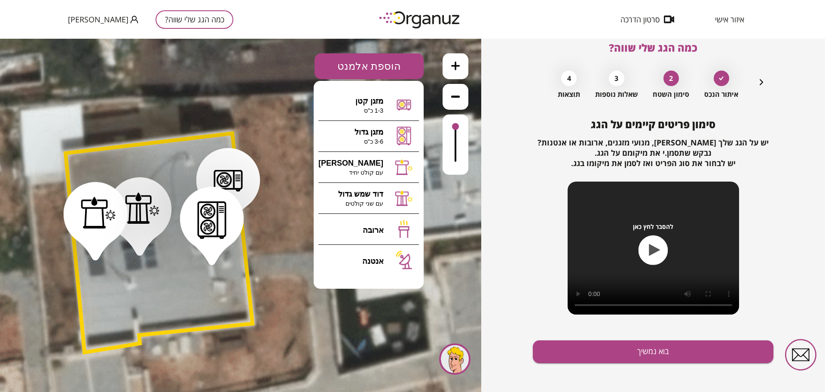
click at [383, 64] on button "הוספת אלמנט" at bounding box center [369, 66] width 109 height 26
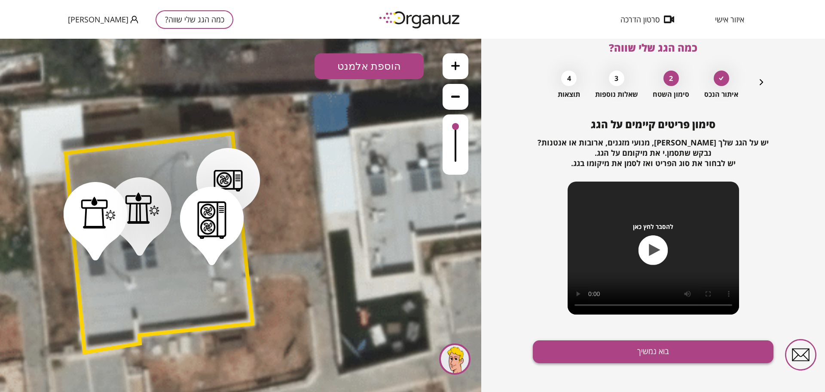
click at [656, 348] on button "בוא נמשיך" at bounding box center [653, 351] width 241 height 23
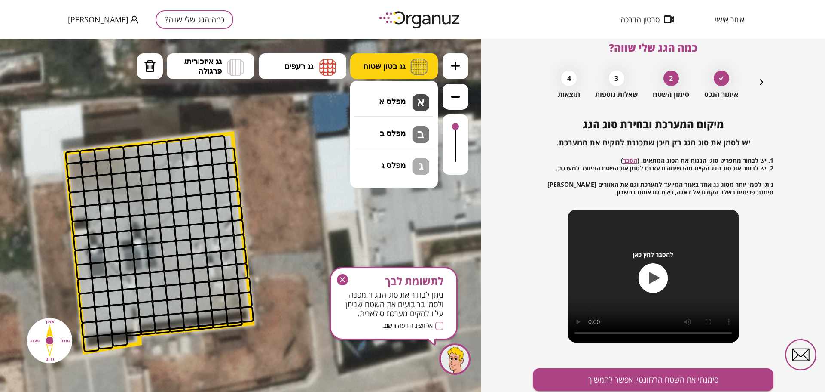
click at [403, 64] on span "גג בטון שטוח" at bounding box center [384, 65] width 42 height 9
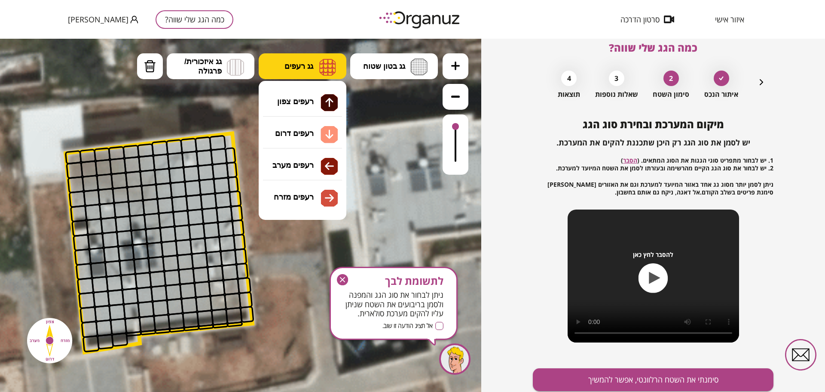
click at [326, 64] on img at bounding box center [327, 66] width 17 height 17
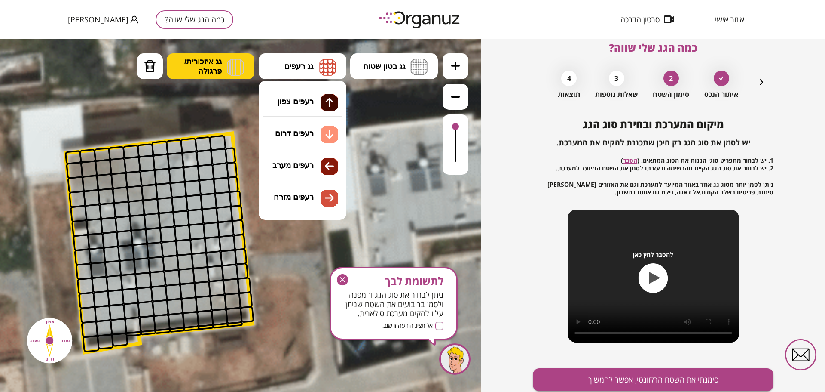
click at [214, 67] on span "גג איזכורית/ פרגולה" at bounding box center [202, 66] width 37 height 19
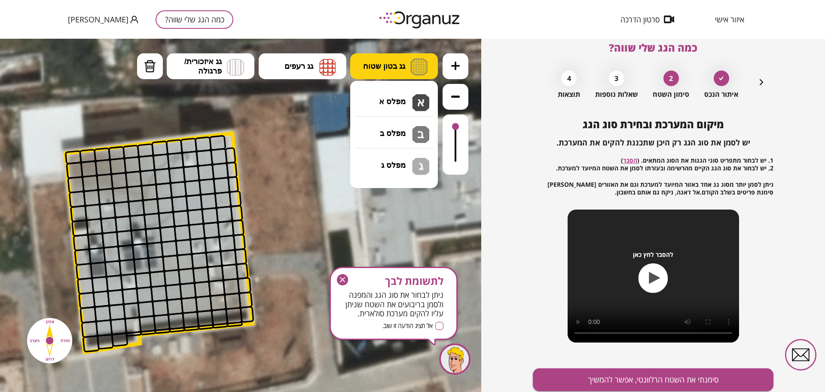
click at [385, 70] on span "גג בטון שטוח" at bounding box center [384, 65] width 42 height 9
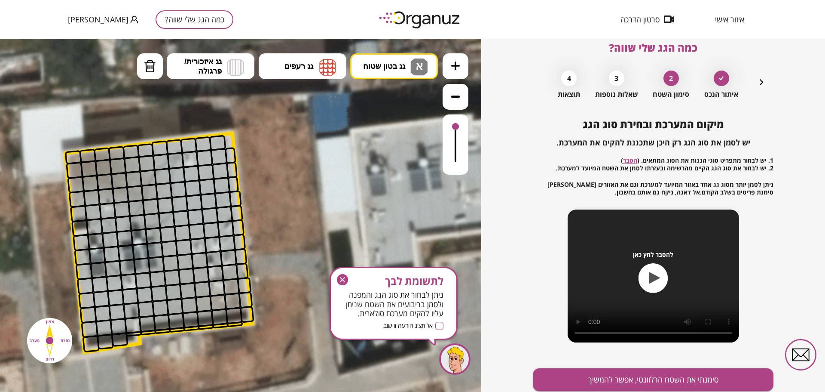
click at [385, 105] on div ".st0 { fill: #FFFFFF; } .st0 { fill: #FFFFFF; }" at bounding box center [240, 215] width 481 height 353
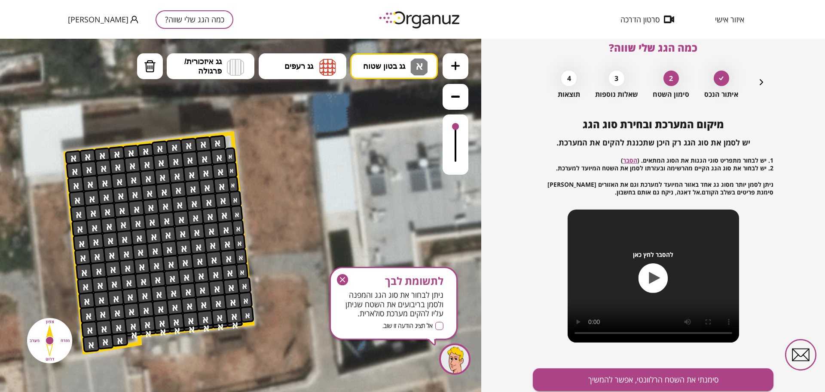
drag, startPoint x: 214, startPoint y: 143, endPoint x: 153, endPoint y: 290, distance: 159.4
click at [635, 382] on button "סימנתי את השטח הרלוונטי, אפשר להמשיך" at bounding box center [653, 379] width 241 height 23
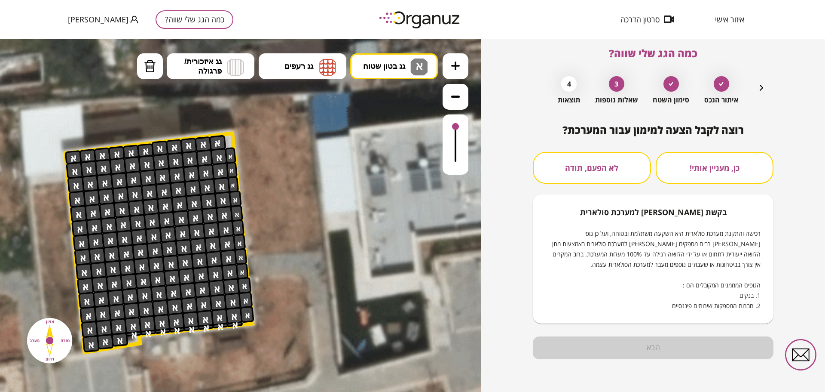
scroll to position [8, 0]
click at [694, 171] on button "כן, מעניין אותי!" at bounding box center [715, 168] width 118 height 32
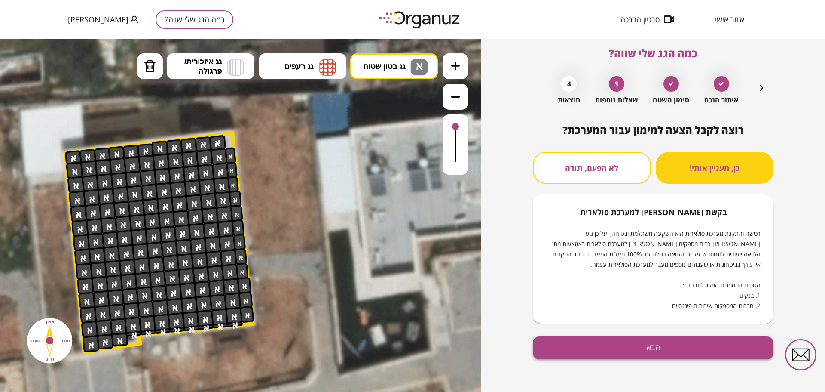
click at [654, 344] on button "הבא" at bounding box center [653, 347] width 241 height 23
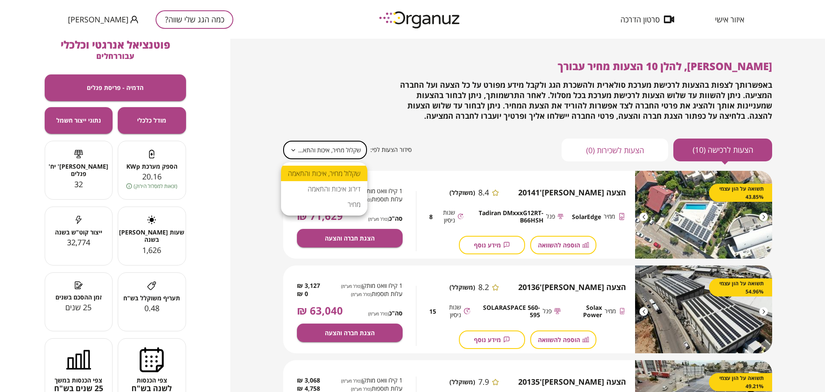
click at [331, 153] on body "**********" at bounding box center [412, 196] width 825 height 392
click at [331, 153] on div at bounding box center [412, 196] width 825 height 392
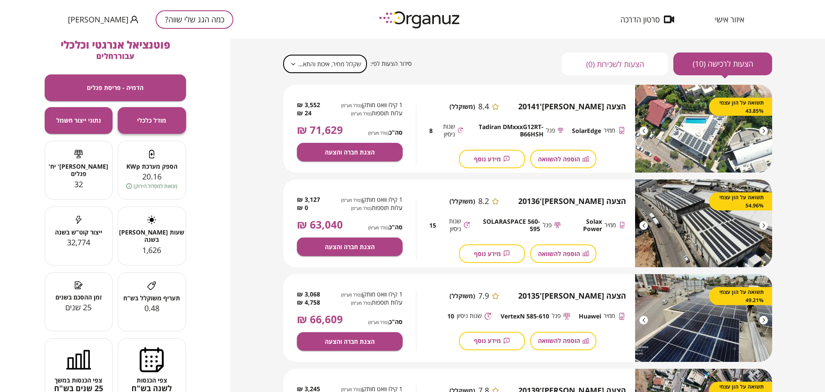
click at [143, 121] on span "מודל כלכלי" at bounding box center [151, 119] width 29 height 7
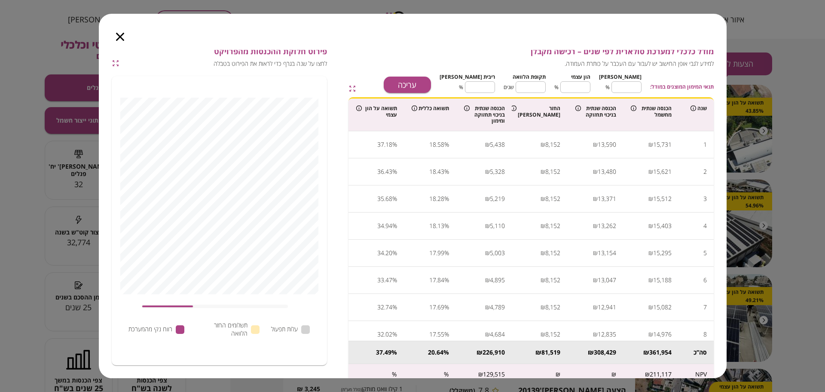
scroll to position [31, 0]
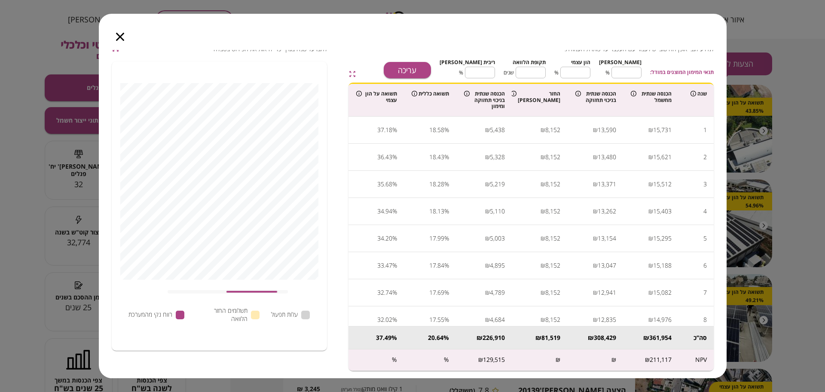
click at [253, 295] on span at bounding box center [228, 291] width 121 height 15
type input "***"
click at [205, 292] on span at bounding box center [228, 291] width 121 height 15
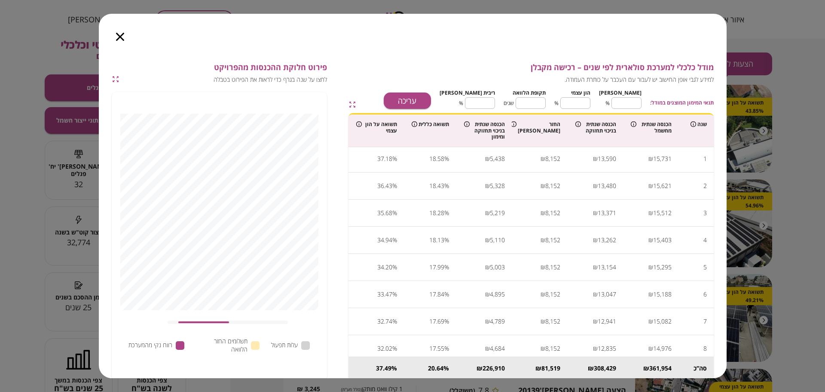
scroll to position [0, 0]
click at [431, 97] on button "עריכה" at bounding box center [407, 100] width 47 height 16
click at [632, 103] on input "**" at bounding box center [627, 103] width 30 height 23
type input "*"
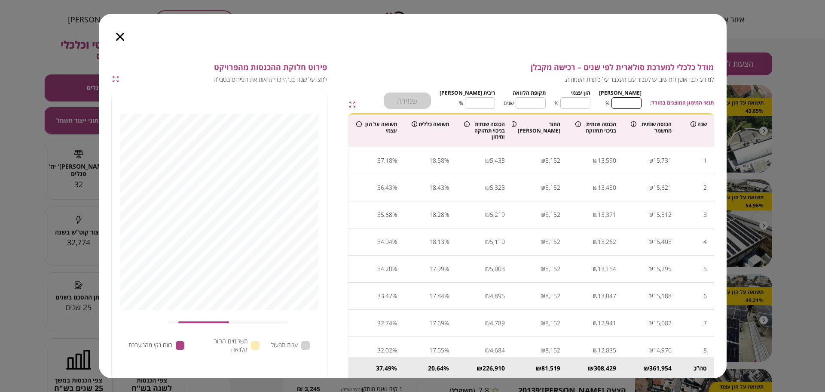
type input "***"
type input "*"
click at [495, 103] on input "****" at bounding box center [480, 103] width 30 height 23
type input "*"
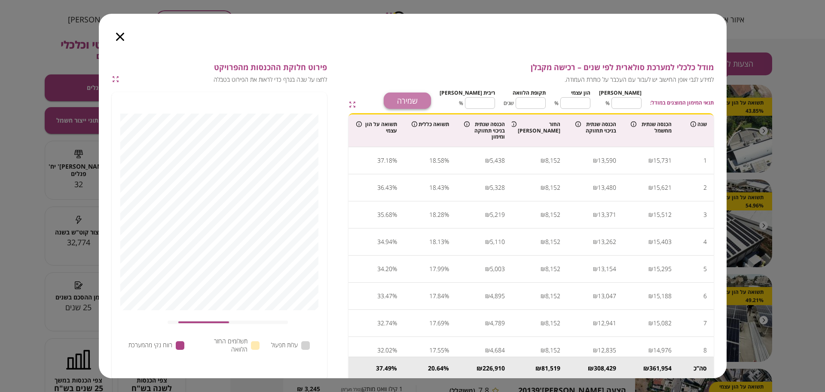
click at [431, 102] on button "שמירה" at bounding box center [407, 100] width 47 height 16
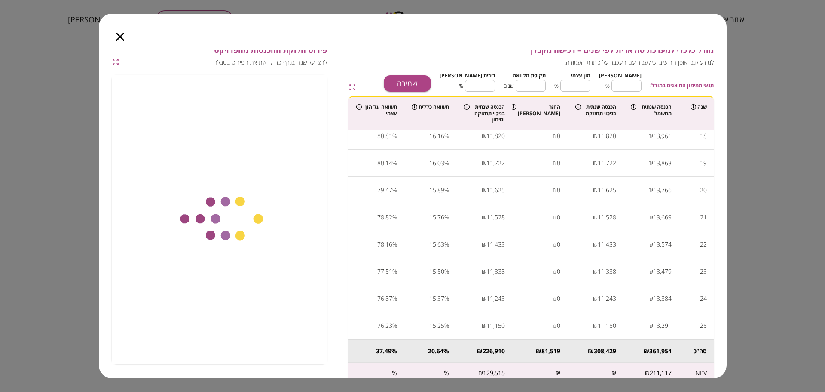
scroll to position [31, 0]
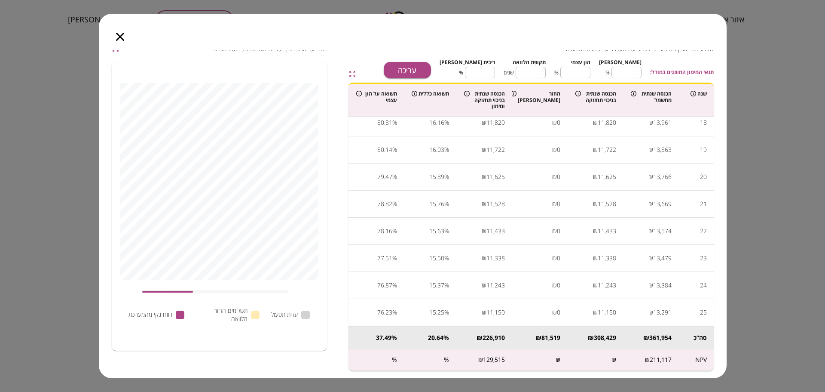
type input "**"
type input "****"
type input "*"
type input "***"
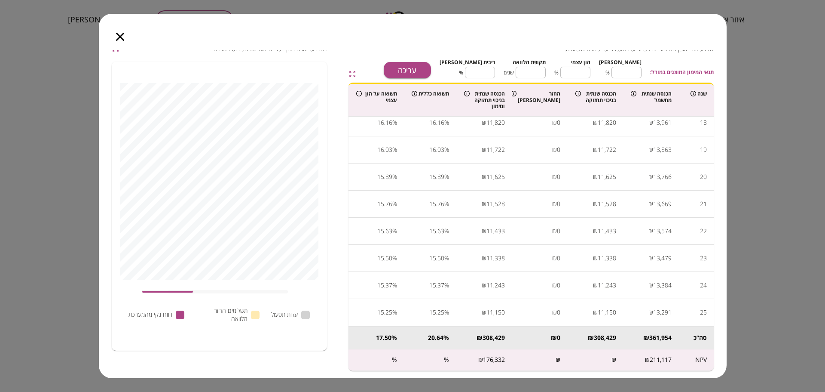
type input "****"
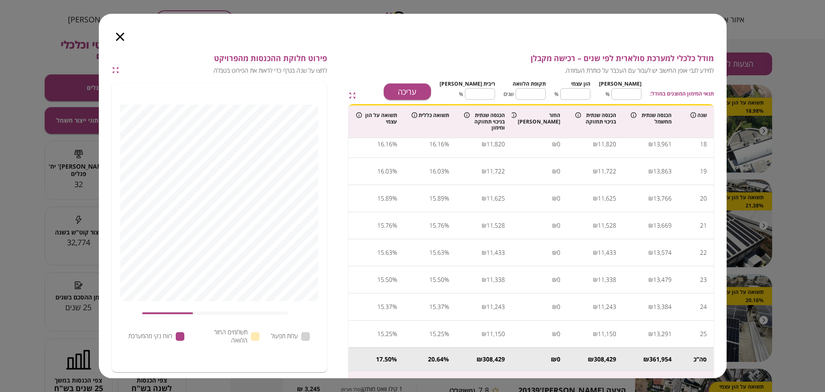
scroll to position [0, 0]
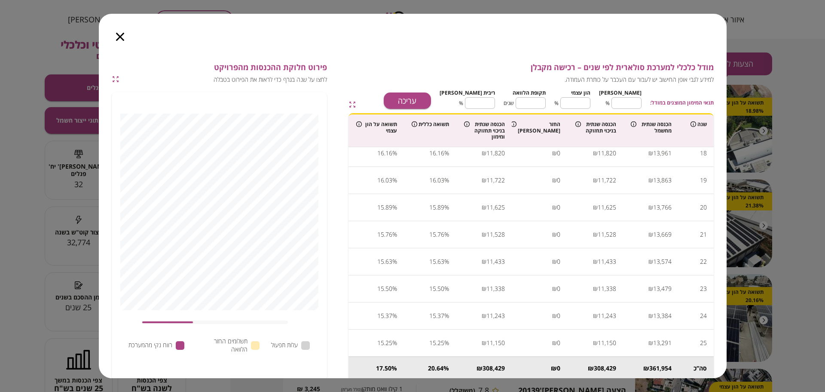
click at [124, 31] on div at bounding box center [120, 32] width 43 height 36
click at [120, 38] on icon "button" at bounding box center [120, 37] width 8 height 8
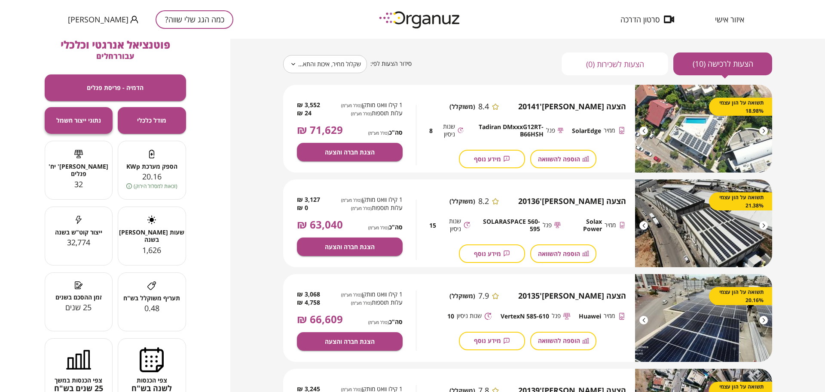
click at [88, 123] on span "נתוני ייצור חשמל" at bounding box center [78, 119] width 45 height 7
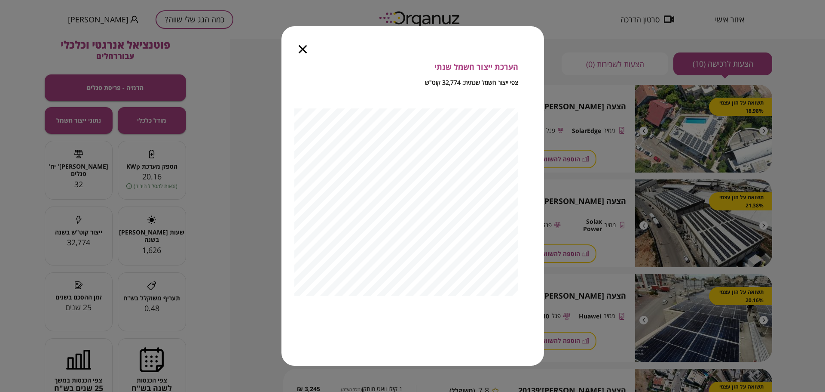
click at [300, 53] on icon "button" at bounding box center [303, 49] width 8 height 8
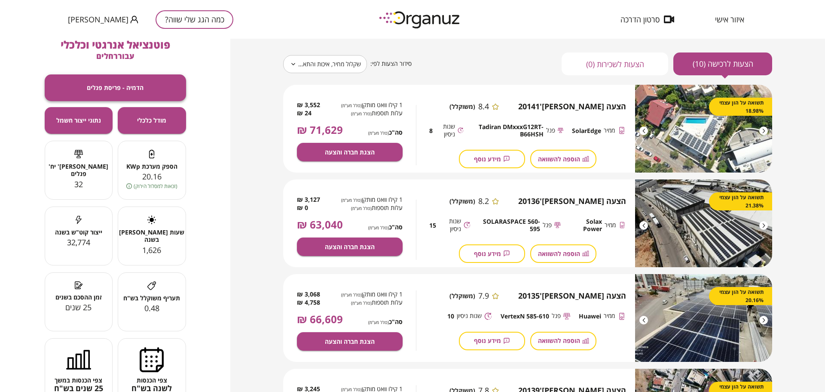
click at [153, 84] on button "הדמיה - פריסת פנלים" at bounding box center [115, 87] width 141 height 27
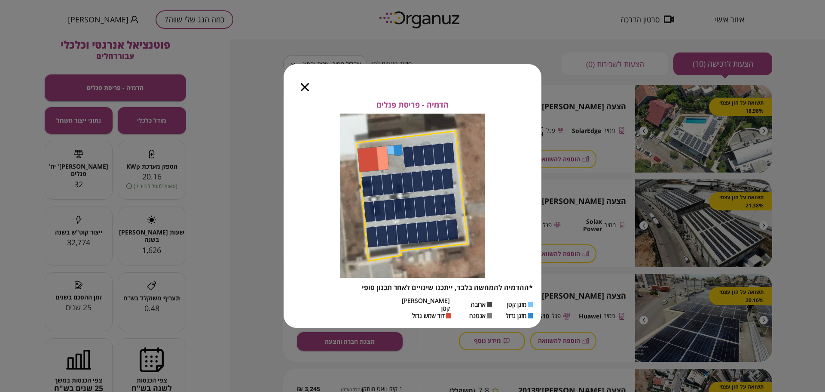
click at [303, 91] on icon "button" at bounding box center [305, 87] width 8 height 8
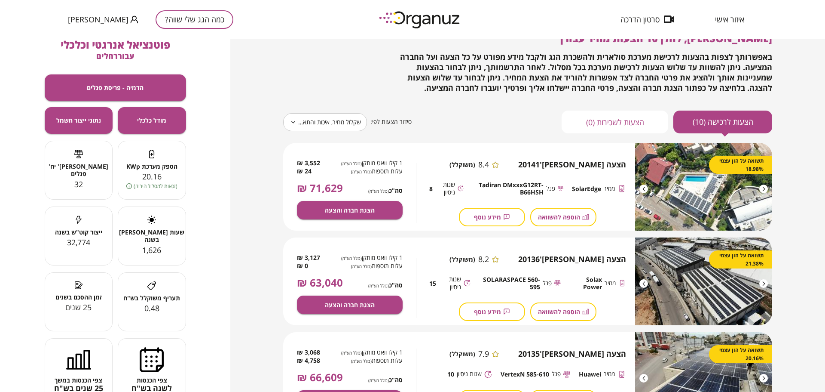
scroll to position [9, 0]
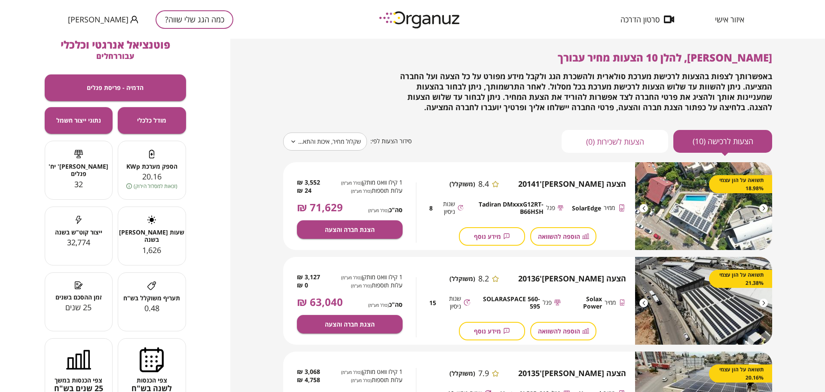
click at [762, 209] on div at bounding box center [763, 208] width 9 height 9
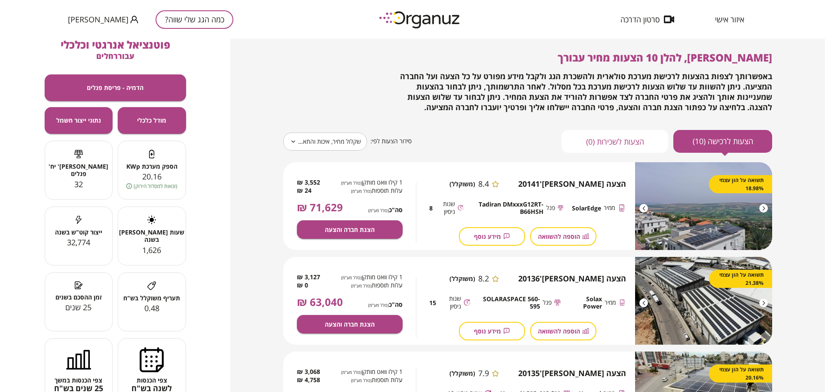
click at [762, 209] on div at bounding box center [763, 208] width 9 height 9
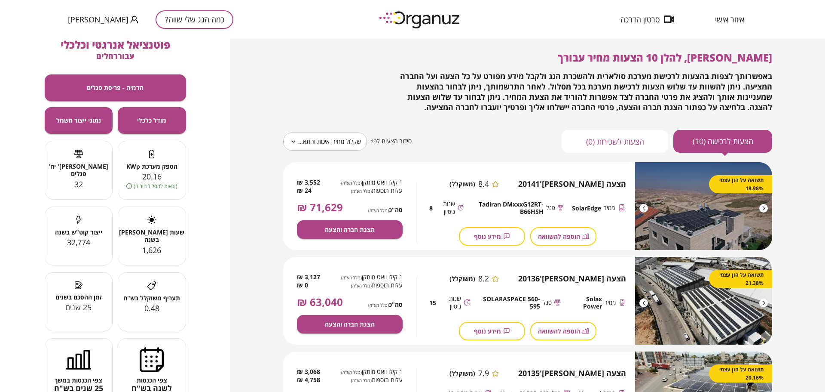
click at [762, 209] on div at bounding box center [763, 208] width 9 height 9
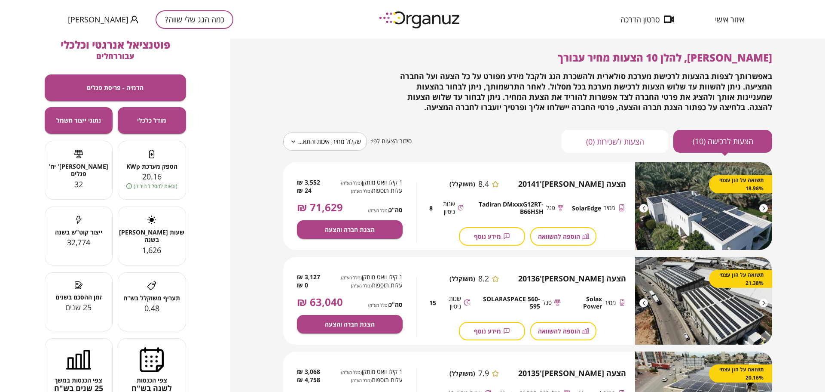
click at [762, 209] on div at bounding box center [763, 208] width 9 height 9
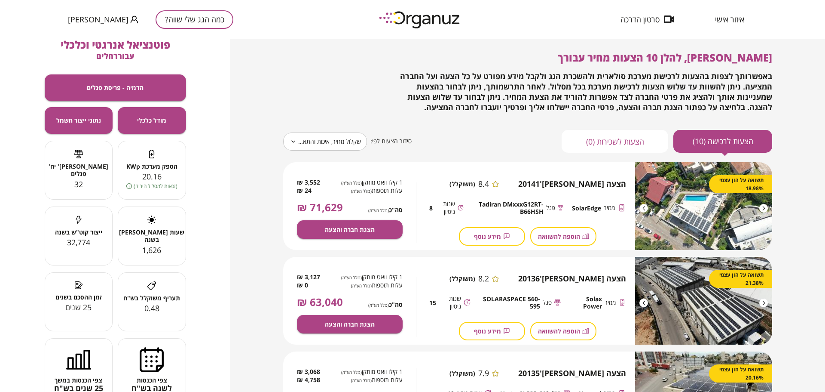
click at [762, 209] on div at bounding box center [763, 208] width 9 height 9
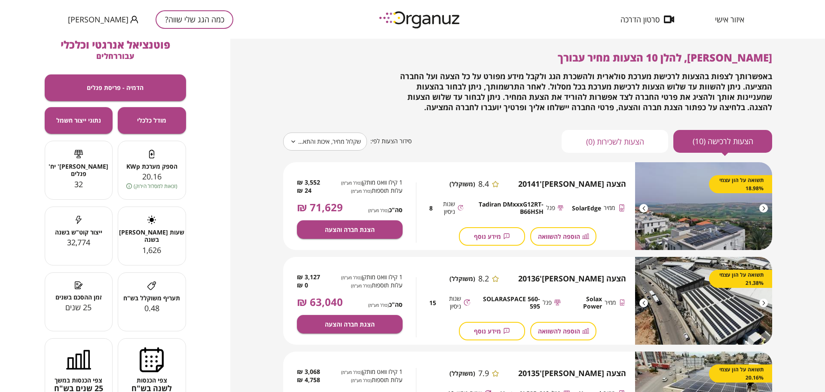
click at [764, 300] on div at bounding box center [763, 302] width 9 height 9
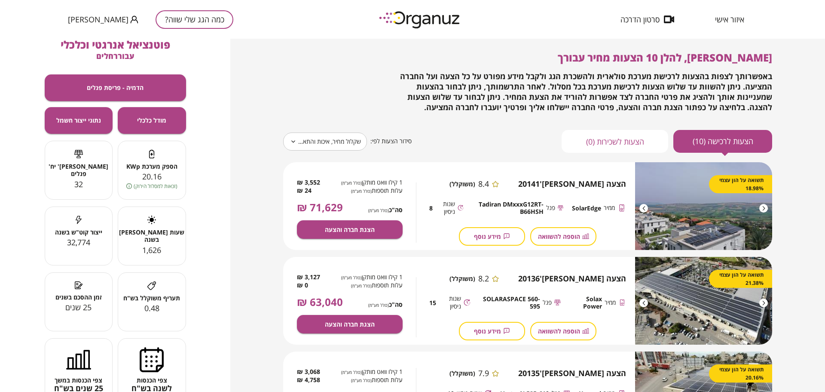
click at [764, 300] on div at bounding box center [763, 302] width 9 height 9
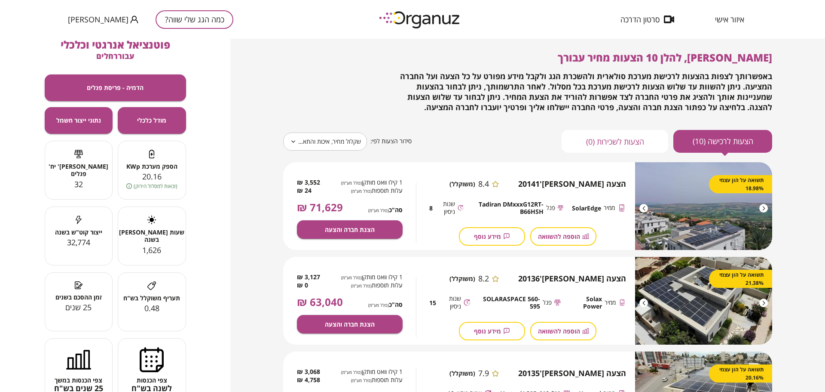
click at [764, 300] on div at bounding box center [763, 302] width 9 height 9
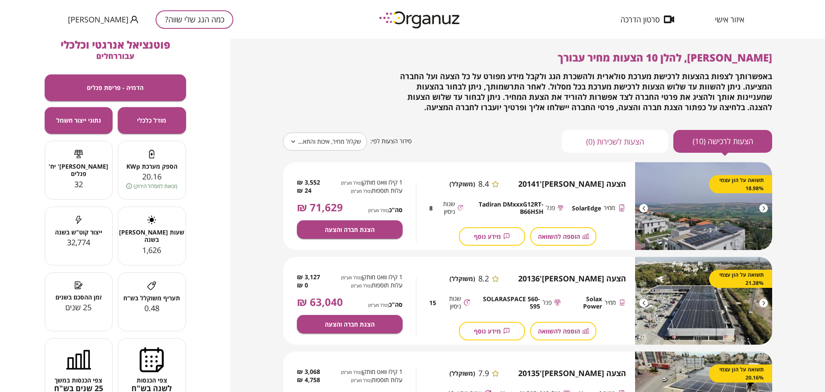
click at [764, 300] on div at bounding box center [763, 302] width 9 height 9
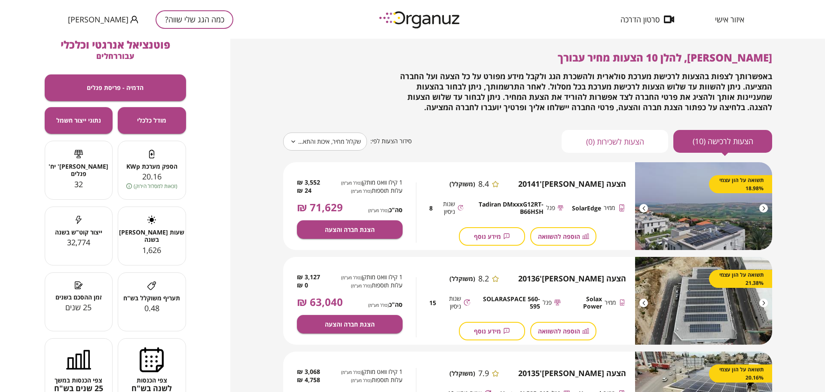
click at [764, 300] on div at bounding box center [763, 302] width 9 height 9
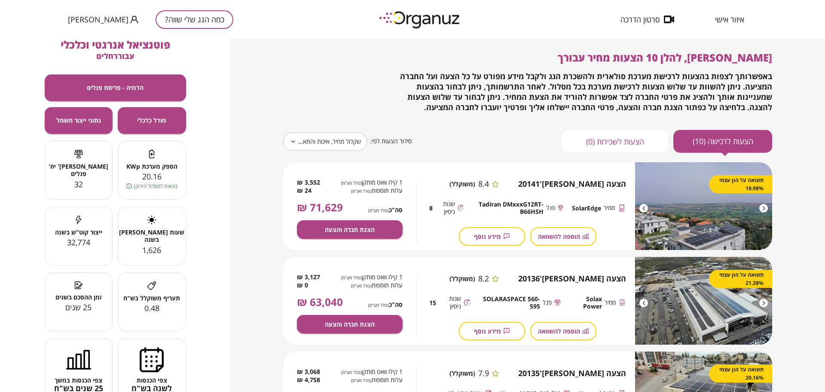
click at [764, 300] on div at bounding box center [763, 302] width 9 height 9
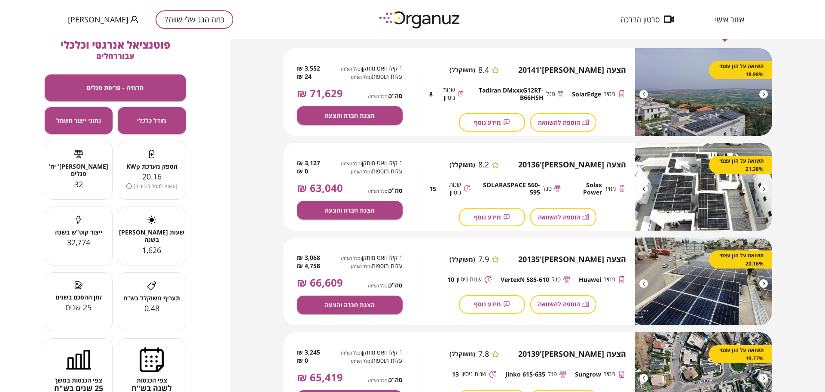
scroll to position [138, 0]
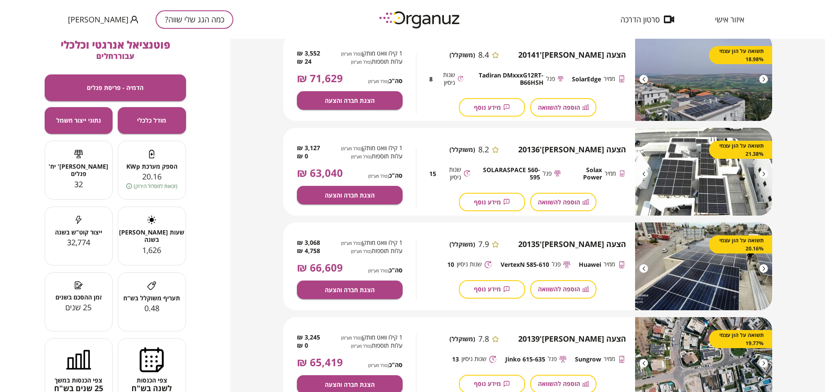
click at [764, 272] on img at bounding box center [703, 266] width 137 height 88
click at [762, 270] on div at bounding box center [763, 268] width 9 height 9
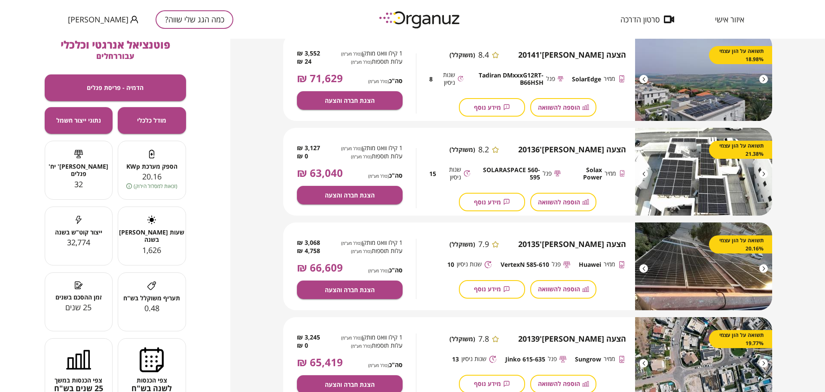
click at [762, 270] on div at bounding box center [763, 268] width 9 height 9
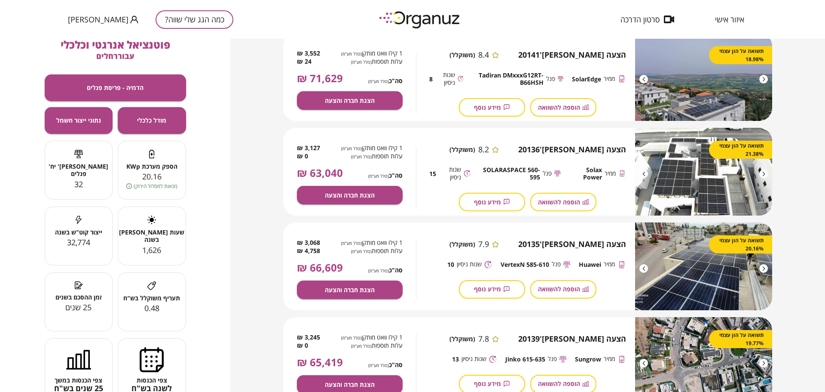
click at [762, 270] on div at bounding box center [763, 268] width 9 height 9
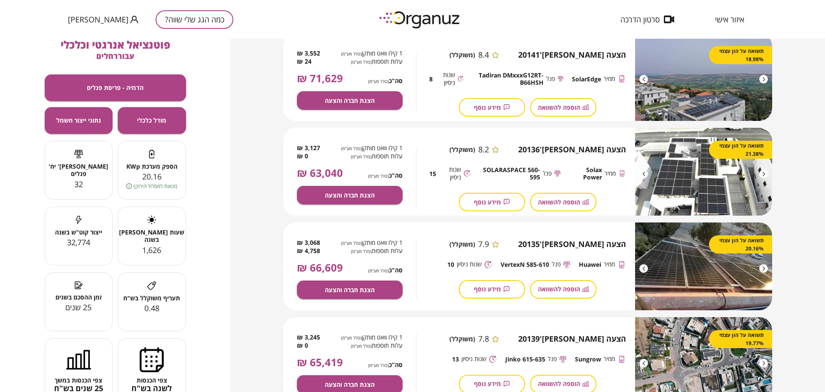
click at [762, 270] on div at bounding box center [763, 268] width 9 height 9
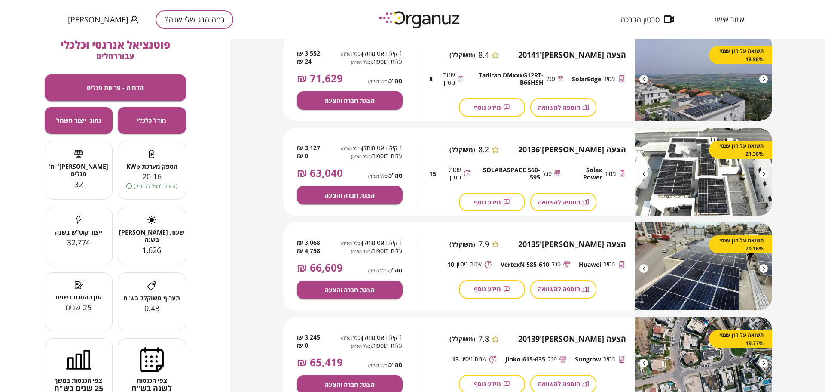
click at [762, 270] on div at bounding box center [763, 268] width 9 height 9
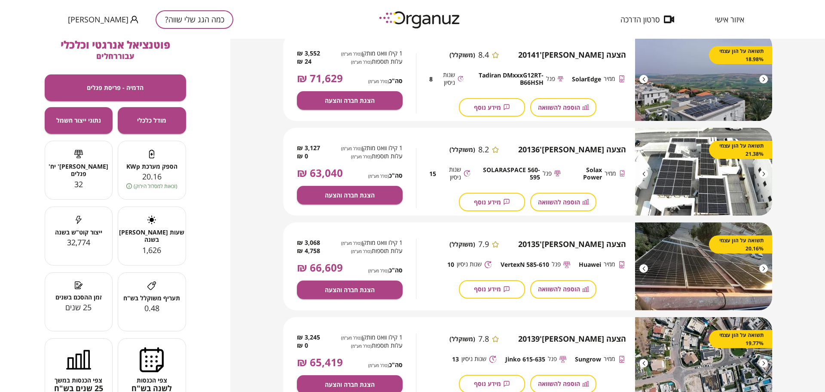
click at [762, 270] on div at bounding box center [763, 268] width 9 height 9
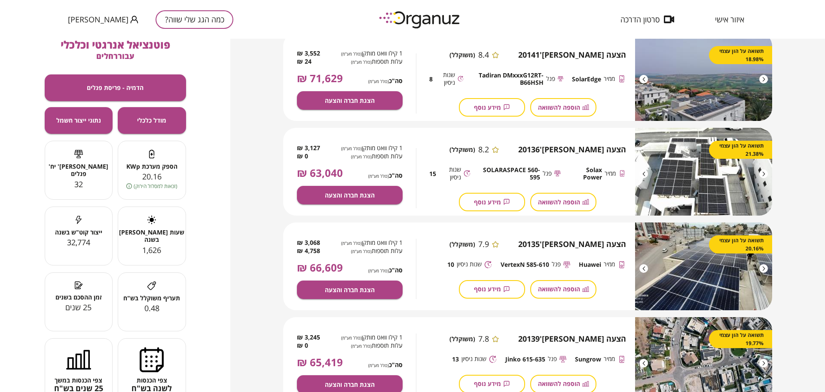
click at [762, 270] on div at bounding box center [763, 268] width 9 height 9
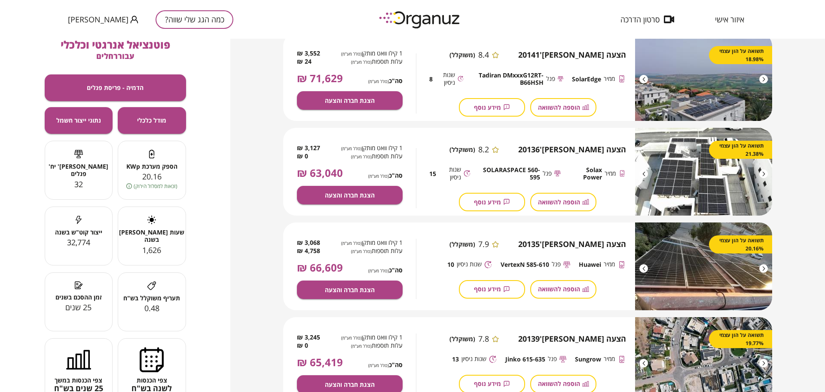
click at [762, 270] on div at bounding box center [763, 268] width 9 height 9
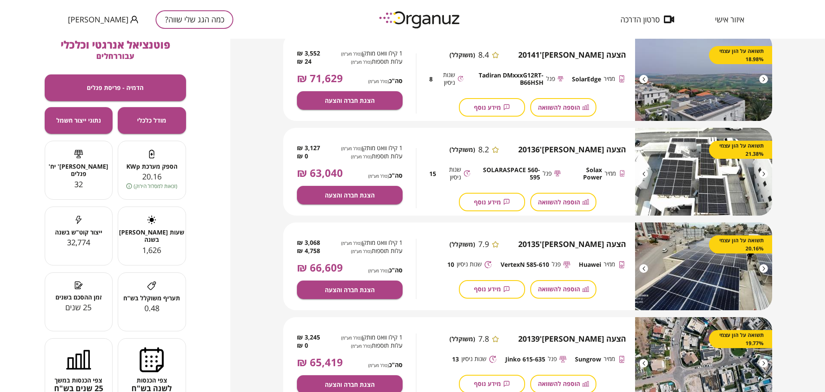
click at [762, 270] on div at bounding box center [763, 268] width 9 height 9
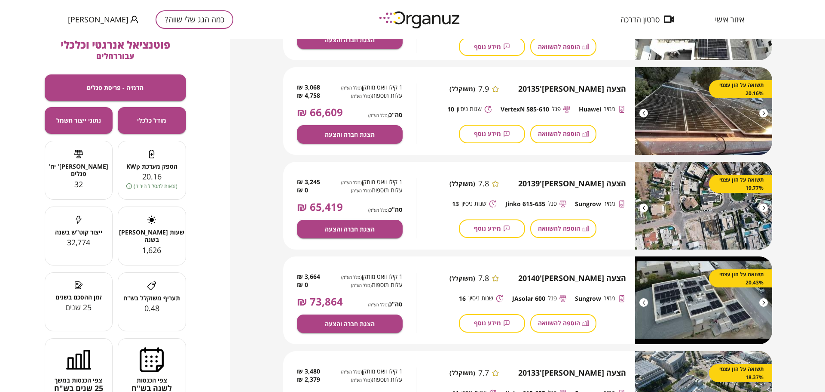
scroll to position [309, 0]
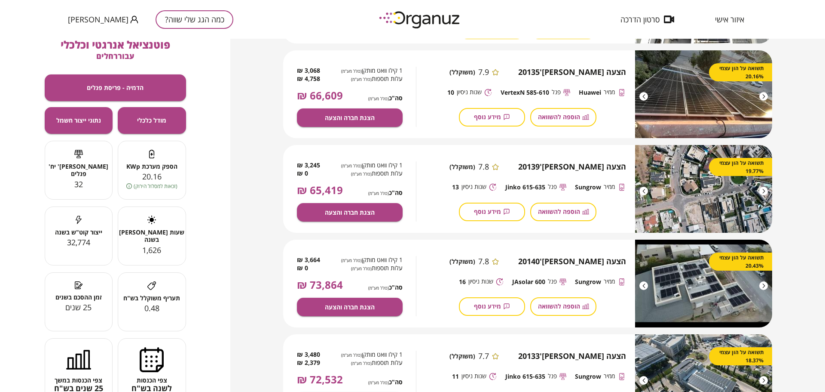
click at [764, 287] on div at bounding box center [763, 285] width 9 height 9
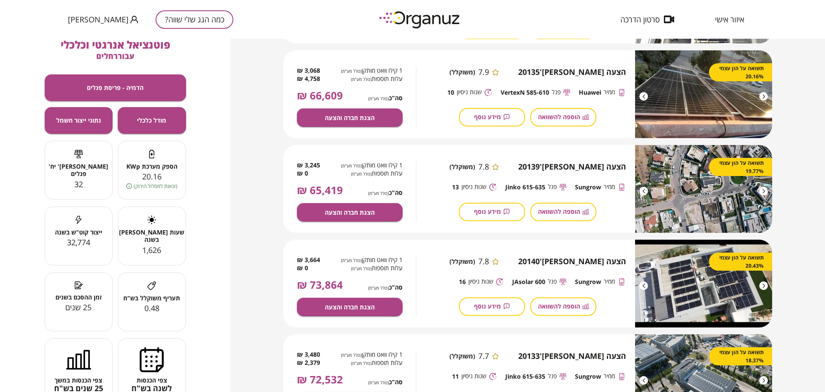
click at [764, 287] on div at bounding box center [763, 285] width 9 height 9
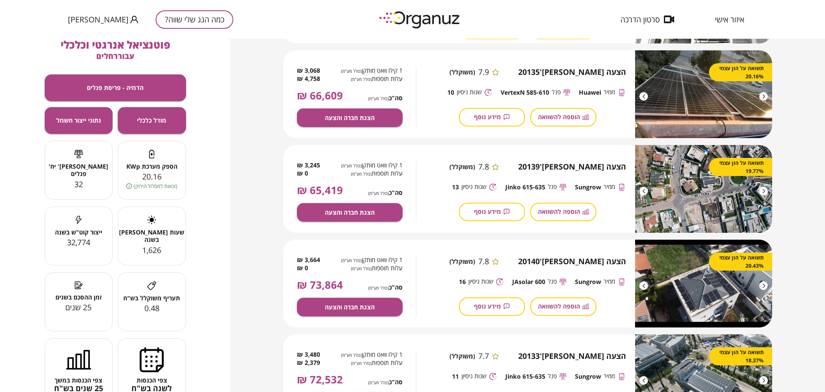
click at [764, 287] on div at bounding box center [763, 285] width 9 height 9
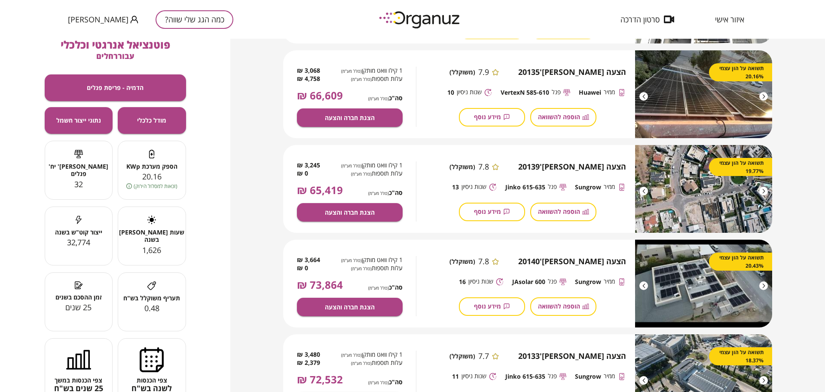
click at [764, 287] on div at bounding box center [763, 285] width 9 height 9
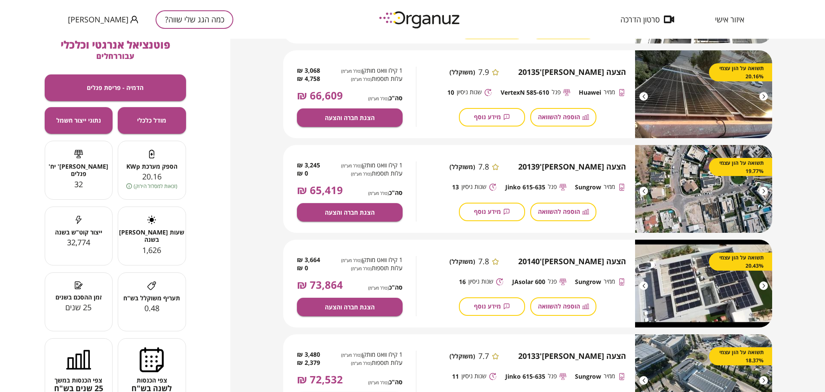
click at [764, 287] on div at bounding box center [763, 285] width 9 height 9
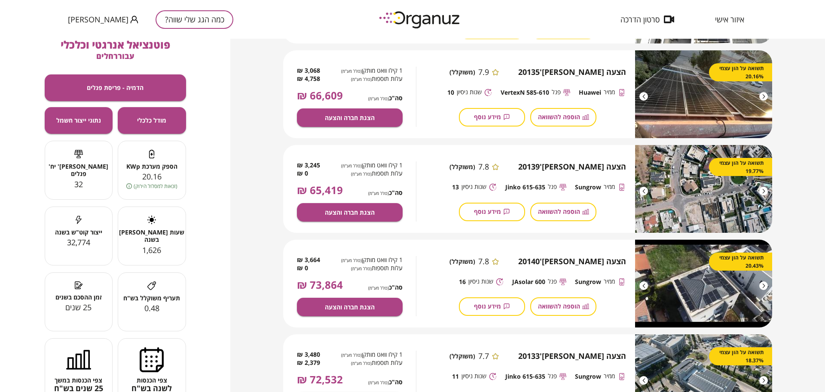
click at [764, 287] on div at bounding box center [763, 285] width 9 height 9
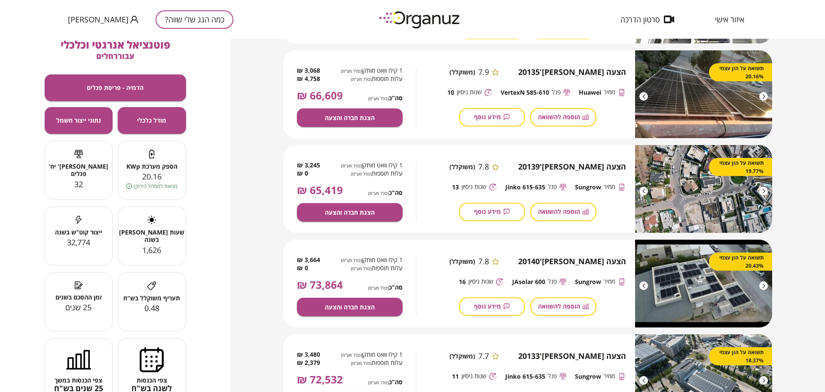
click at [764, 286] on div at bounding box center [763, 285] width 9 height 9
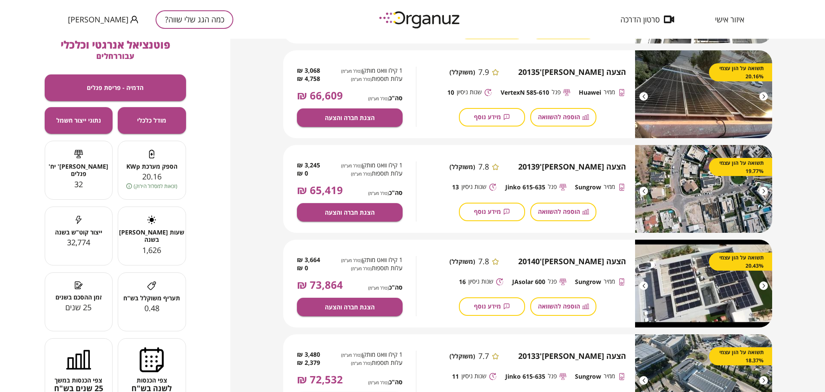
click at [764, 286] on div at bounding box center [763, 285] width 9 height 9
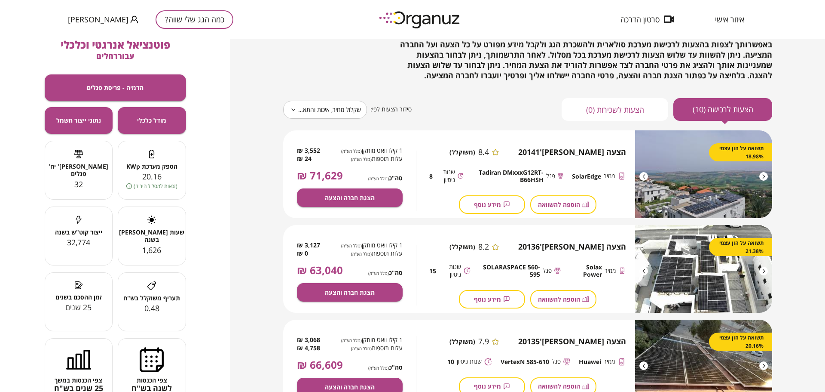
scroll to position [9, 0]
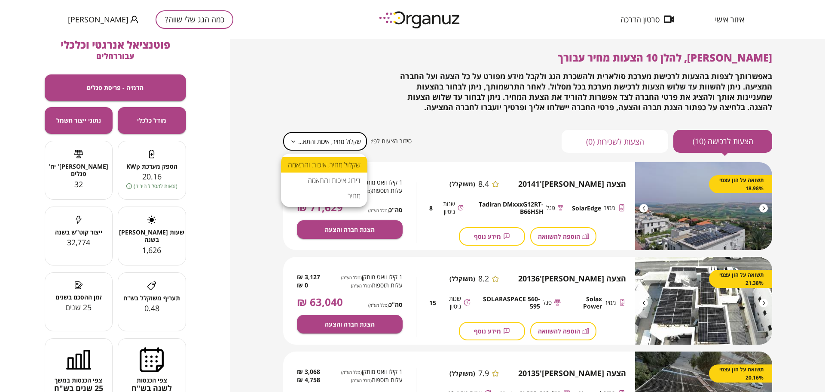
click at [317, 142] on body "**********" at bounding box center [412, 196] width 825 height 392
click at [316, 177] on li "דירוג איכות והתאמה" at bounding box center [324, 179] width 86 height 15
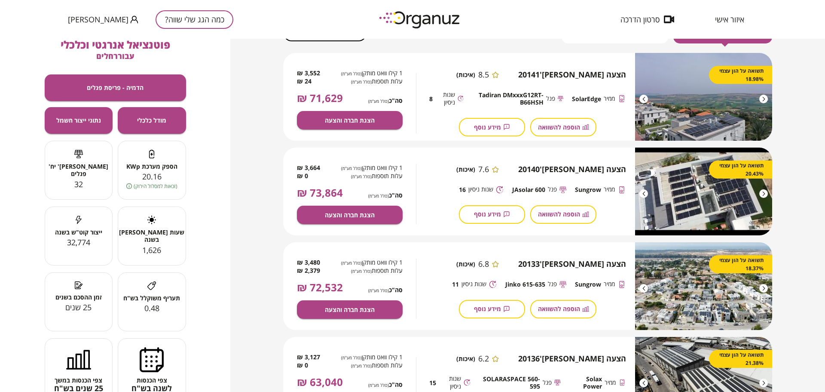
scroll to position [0, 0]
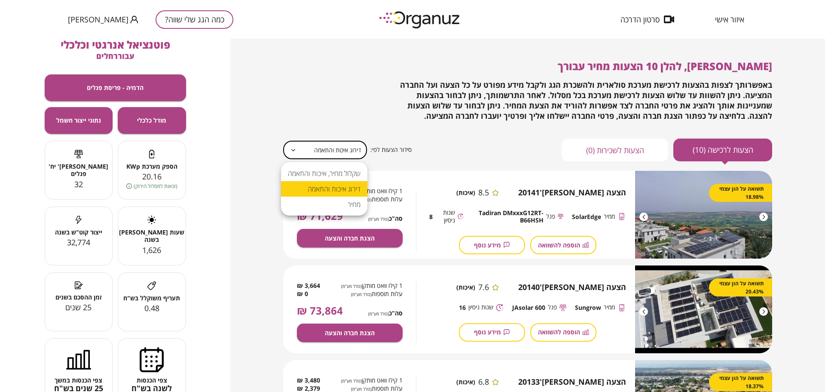
click at [322, 148] on body "איזור אישי סרטון הדרכה כמה הגג שלי שווה? [PERSON_NAME] [PERSON_NAME], להלן 10 ה…" at bounding box center [412, 196] width 825 height 392
click at [330, 171] on li "שקלול מחיר, איכות והתאמה" at bounding box center [324, 172] width 86 height 15
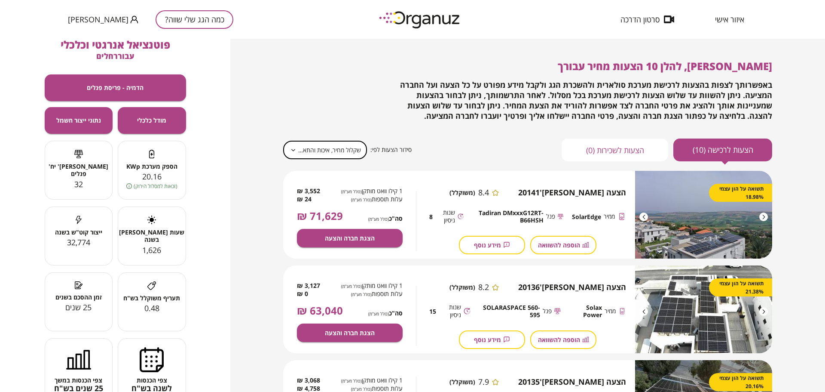
click at [551, 242] on span "הוספה להשוואה" at bounding box center [559, 244] width 42 height 7
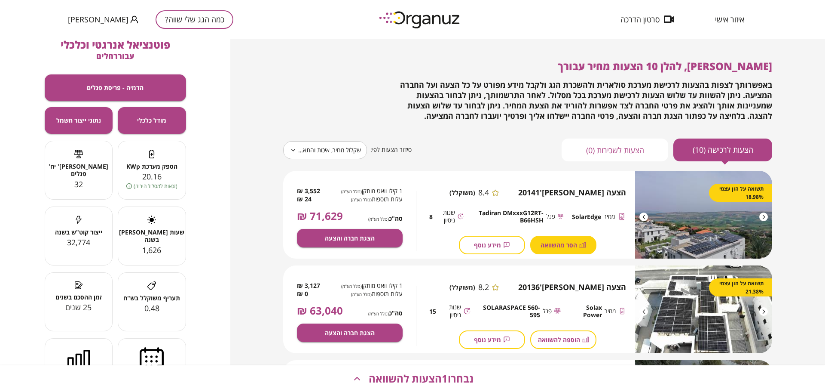
click at [325, 148] on body "**********" at bounding box center [412, 196] width 825 height 392
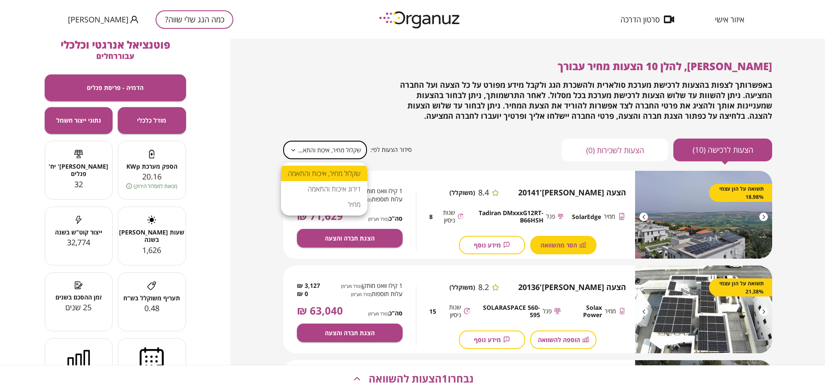
click at [329, 200] on li "מחיר" at bounding box center [324, 203] width 86 height 15
type input "*****"
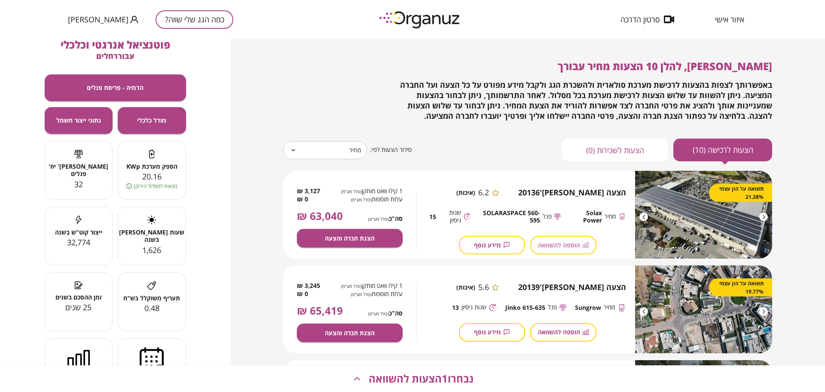
click at [558, 241] on span "הוספה להשוואה" at bounding box center [559, 244] width 42 height 7
click at [393, 378] on span "נבחרו 2 הצעות להשוואה" at bounding box center [421, 378] width 105 height 12
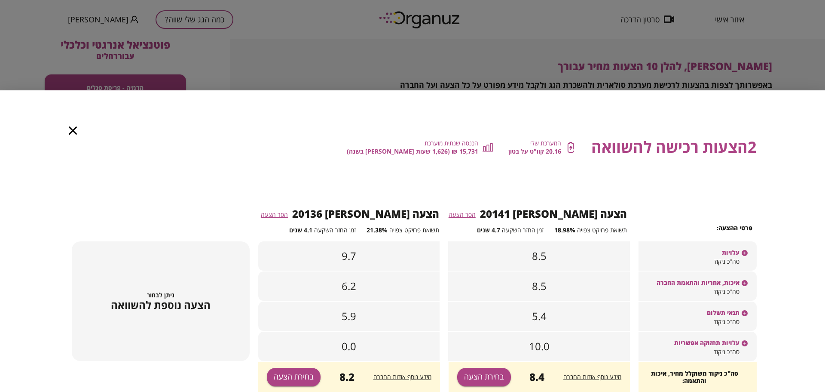
click at [743, 250] on icon at bounding box center [744, 252] width 7 height 7
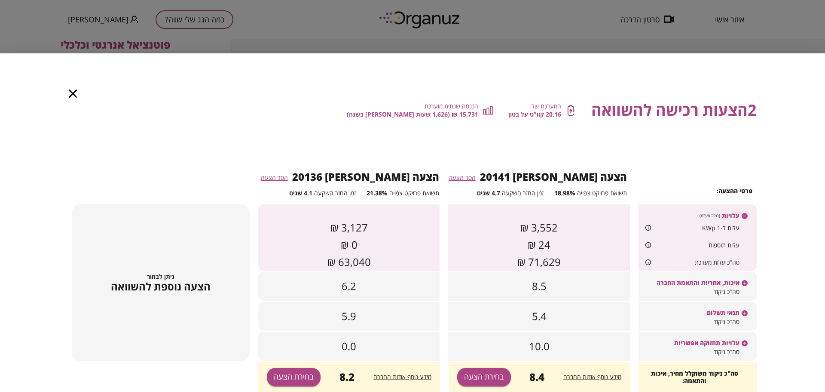
click at [745, 213] on icon at bounding box center [745, 216] width 6 height 6
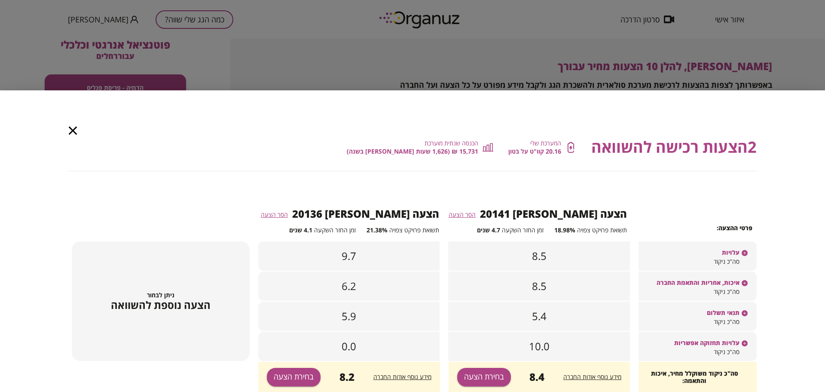
click at [751, 282] on div "איכות, אחריות והתאמת החברה" at bounding box center [698, 278] width 118 height 15
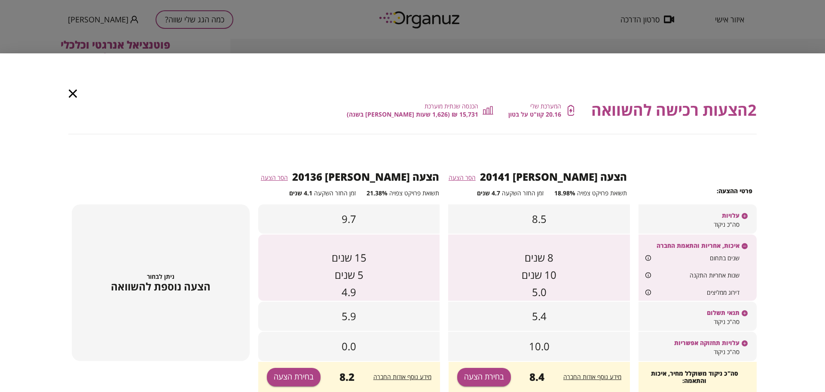
click at [744, 314] on icon at bounding box center [745, 313] width 6 height 6
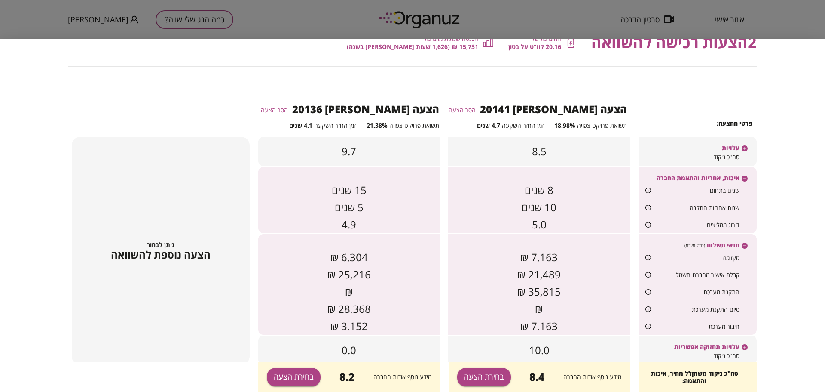
scroll to position [57, 0]
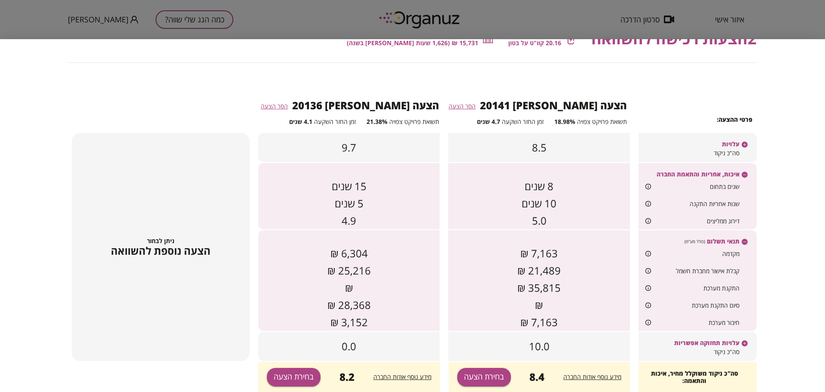
click at [747, 243] on icon at bounding box center [745, 242] width 6 height 6
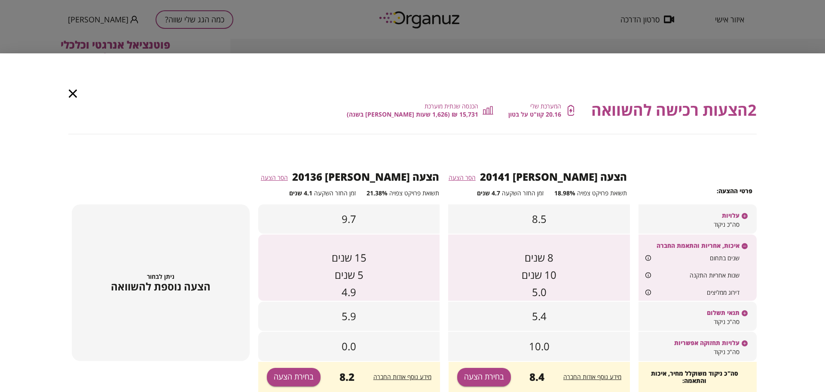
click at [747, 342] on icon at bounding box center [745, 343] width 6 height 6
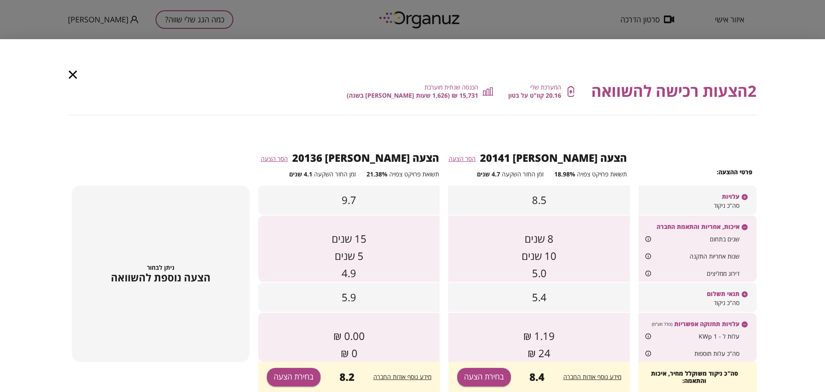
scroll to position [6, 0]
click at [79, 75] on div "2 הצעות רכישה להשוואה המערכת שלי 20.16 קוו"ט על בטון הכנסה שנתית מוערכת 15,731 …" at bounding box center [412, 215] width 825 height 352
click at [74, 75] on icon "button" at bounding box center [73, 74] width 8 height 8
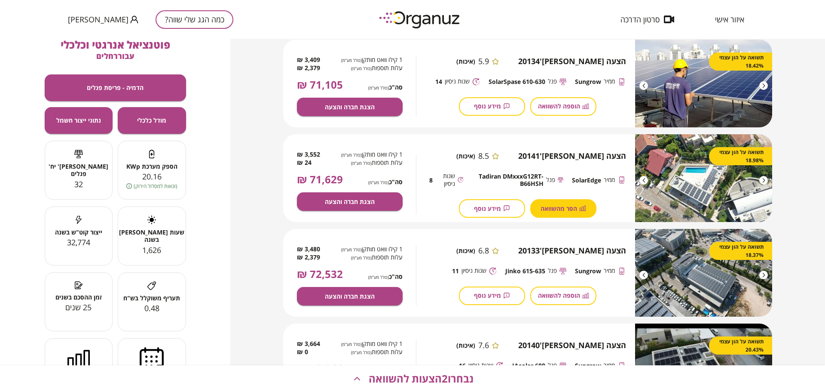
scroll to position [508, 0]
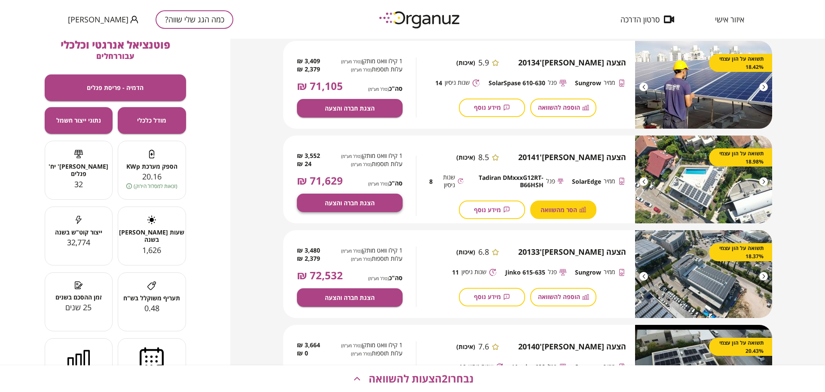
click at [349, 202] on span "הצגת חברה והצעה" at bounding box center [350, 202] width 50 height 7
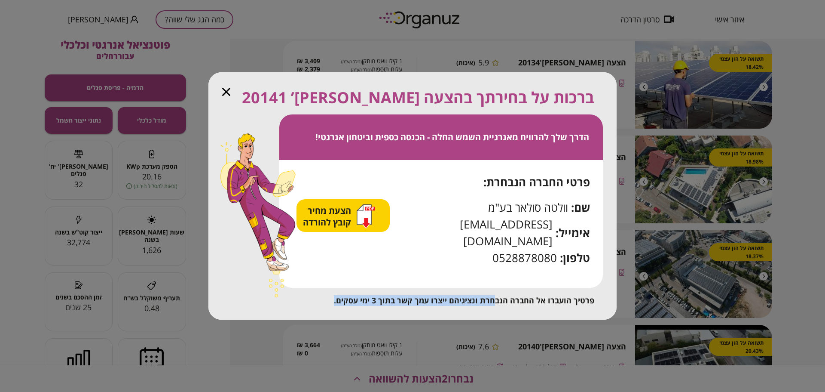
drag, startPoint x: 495, startPoint y: 293, endPoint x: 337, endPoint y: 298, distance: 157.8
click at [337, 298] on div "ברכות על בחירתך בהצעה [PERSON_NAME]’ 20141 הדרך שלך להרוויח מאנרגיית השמש החלה …" at bounding box center [412, 195] width 408 height 247
click at [353, 223] on span "הצעת מחיר קובץ להורדה" at bounding box center [328, 216] width 50 height 23
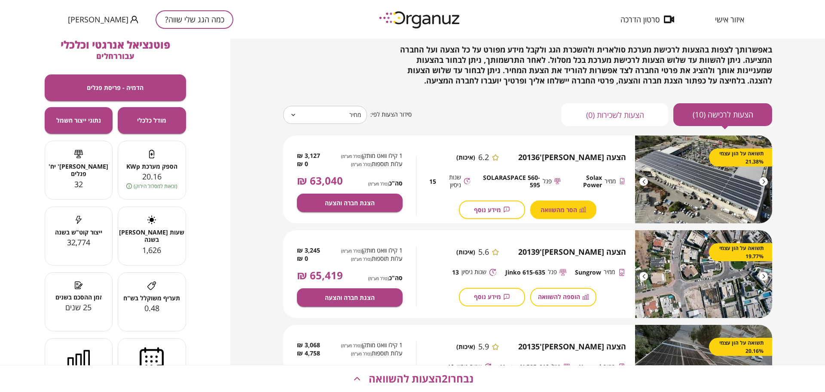
scroll to position [0, 0]
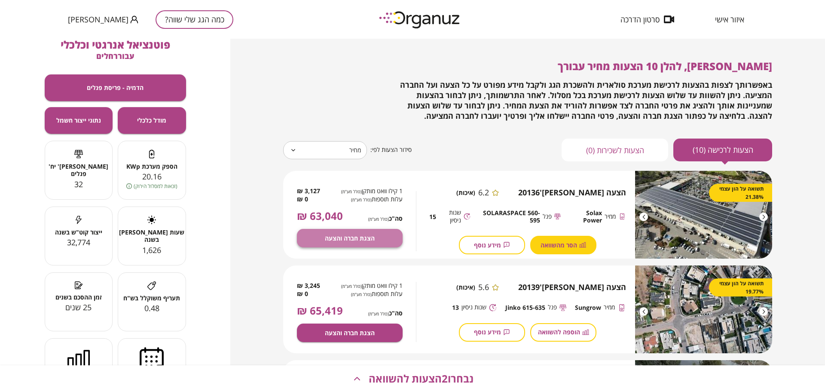
click at [366, 245] on button "הצגת חברה והצעה" at bounding box center [350, 238] width 106 height 18
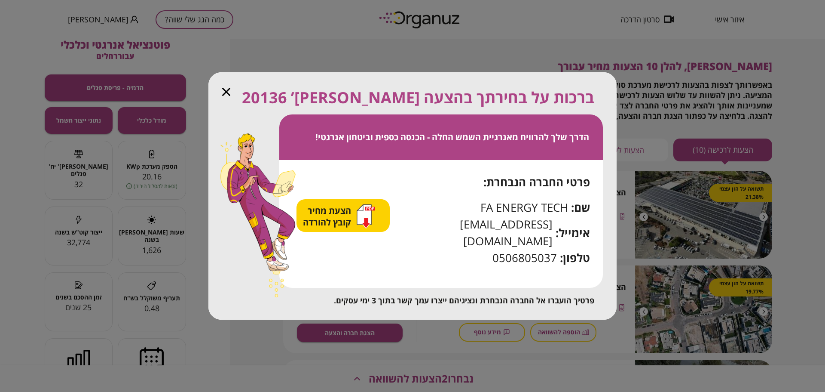
click at [338, 222] on span "הצעת מחיר קובץ להורדה" at bounding box center [328, 216] width 50 height 23
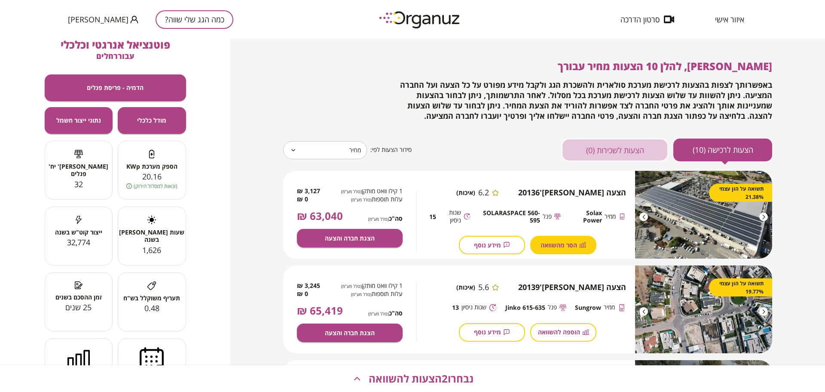
click at [588, 156] on button "הצעות לשכירות (0)" at bounding box center [615, 149] width 107 height 23
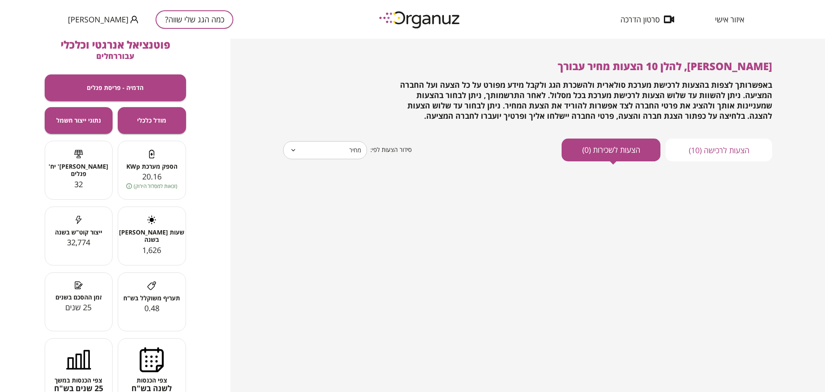
click at [698, 153] on button "הצעות לרכישה (10)" at bounding box center [719, 149] width 107 height 23
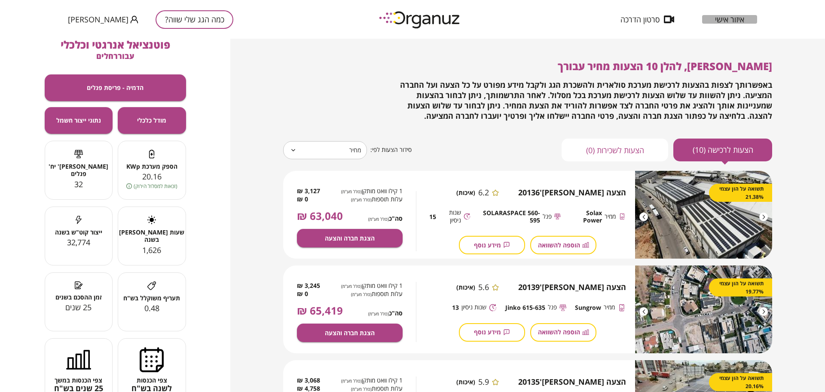
click at [725, 22] on span "איזור אישי" at bounding box center [729, 19] width 29 height 9
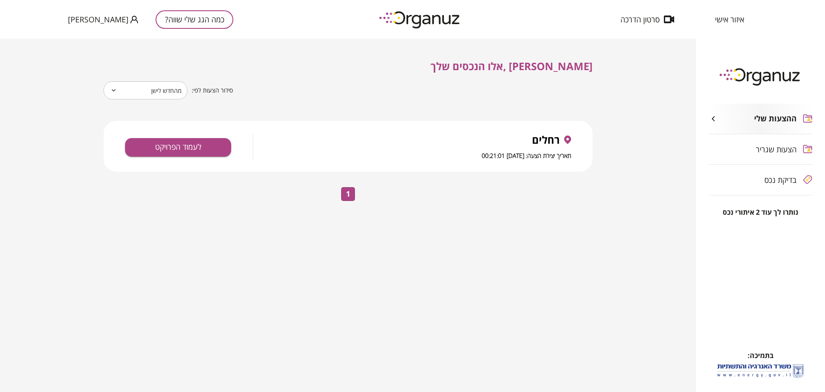
click at [212, 156] on div "[PERSON_NAME] יצירת הצעה: [DATE] 00:21:01 לעמוד הפרויקט" at bounding box center [348, 146] width 489 height 51
click at [215, 148] on button "לעמוד הפרויקט" at bounding box center [178, 147] width 106 height 18
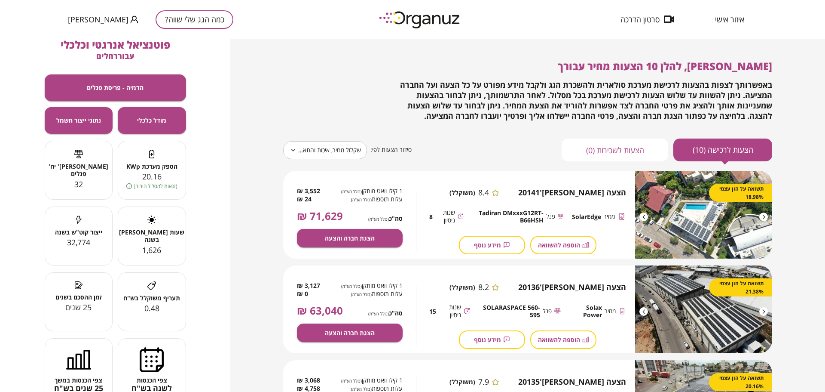
click at [325, 157] on body "**********" at bounding box center [412, 196] width 825 height 392
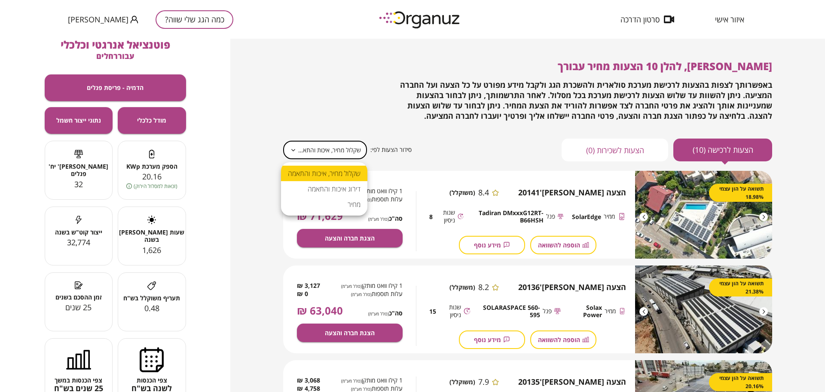
click at [325, 157] on div at bounding box center [412, 196] width 825 height 392
click at [335, 143] on body "**********" at bounding box center [412, 196] width 825 height 392
click at [342, 187] on li "דירוג איכות והתאמה" at bounding box center [324, 188] width 86 height 15
type input "******"
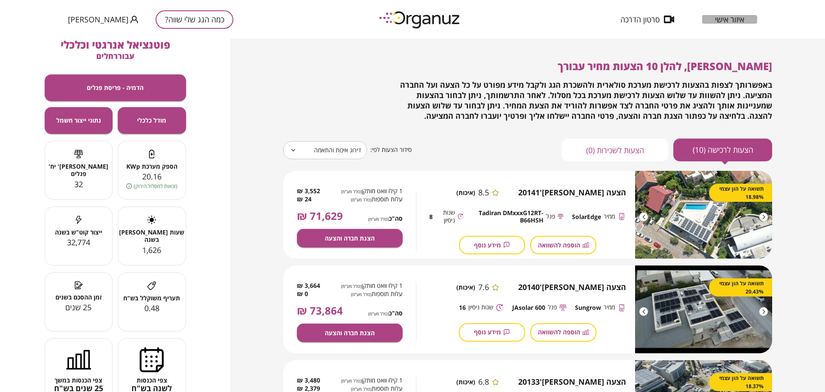
click at [736, 21] on span "איזור אישי" at bounding box center [729, 19] width 29 height 9
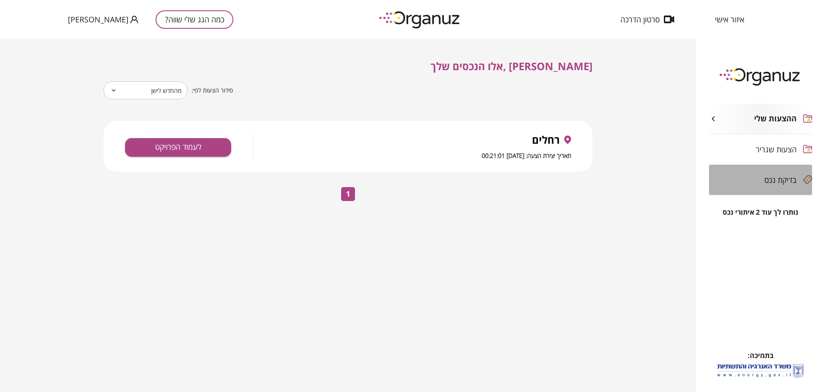
click at [782, 186] on div "בדיקת נכס" at bounding box center [760, 180] width 103 height 30
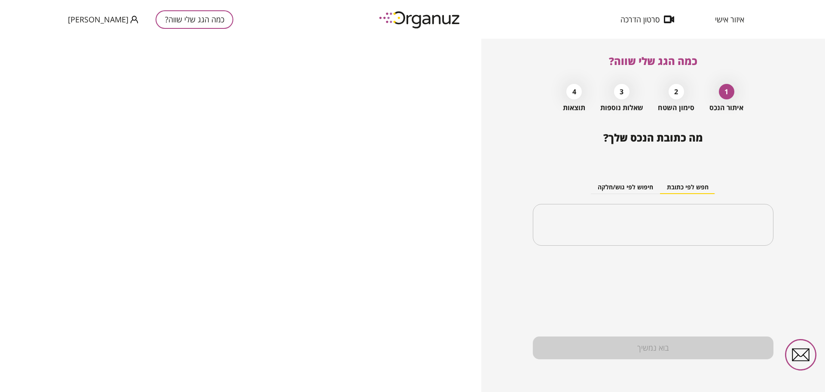
click at [156, 21] on button "כמה הגג שלי שווה?" at bounding box center [195, 19] width 78 height 18
click at [130, 21] on icon "button" at bounding box center [134, 19] width 8 height 8
click at [717, 16] on div at bounding box center [412, 196] width 825 height 392
click at [725, 19] on span "איזור אישי" at bounding box center [729, 19] width 29 height 9
